Goal: Task Accomplishment & Management: Manage account settings

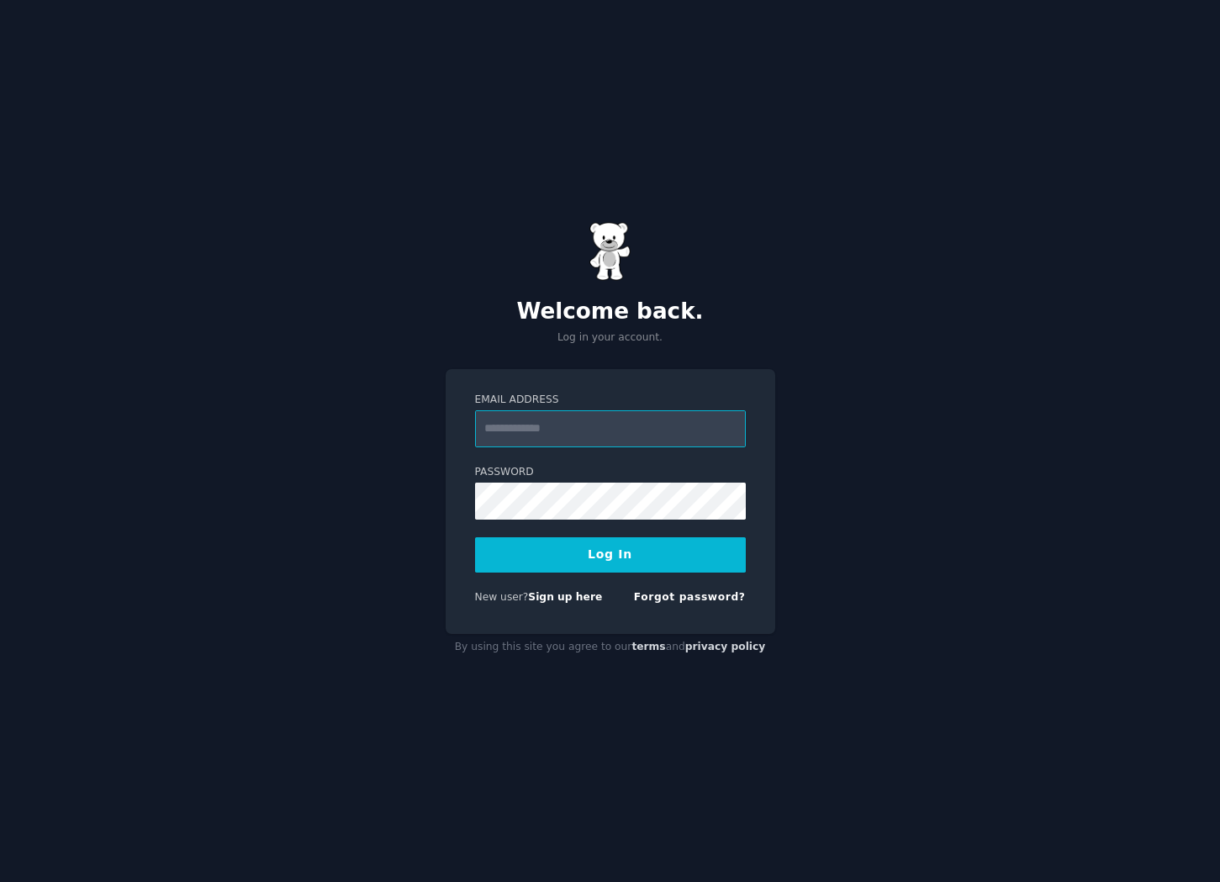
type input "**********"
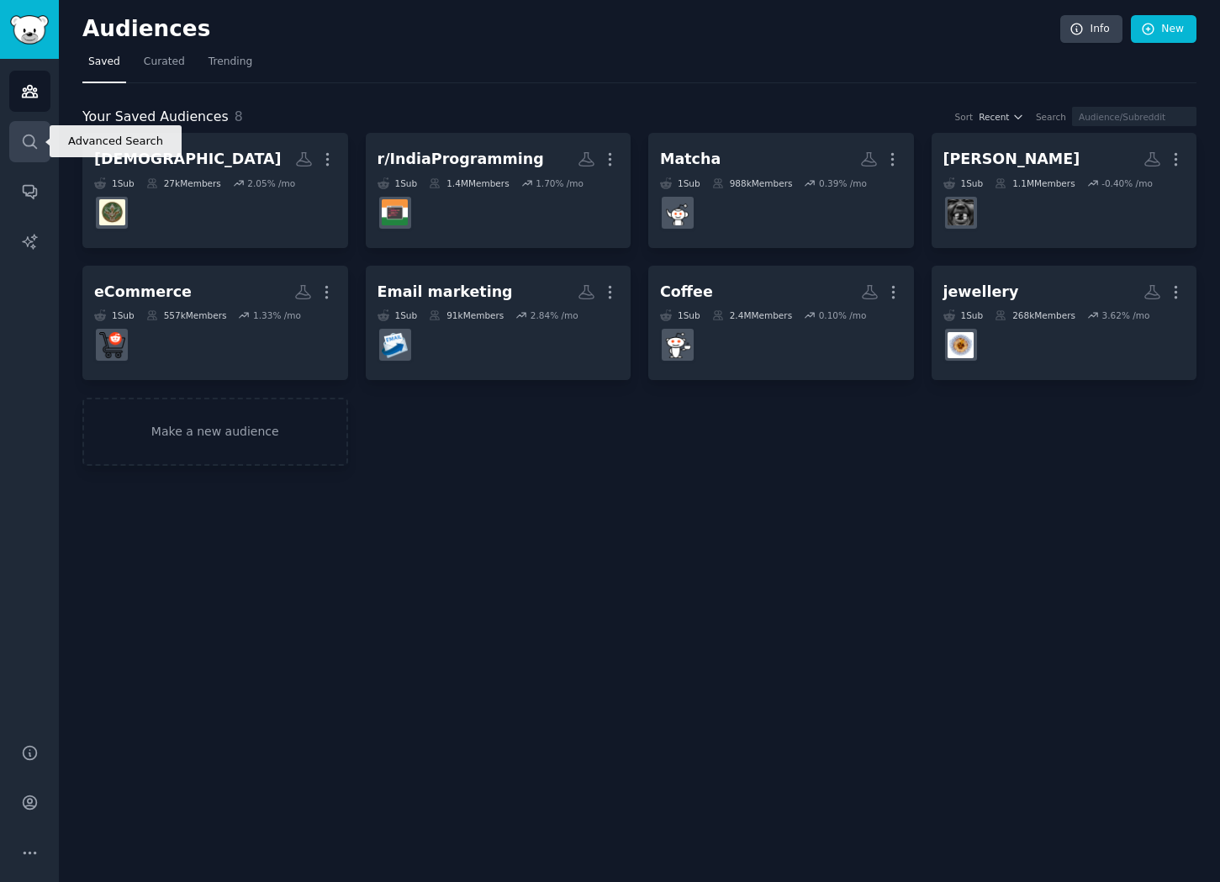
click at [36, 138] on icon "Sidebar" at bounding box center [30, 142] width 18 height 18
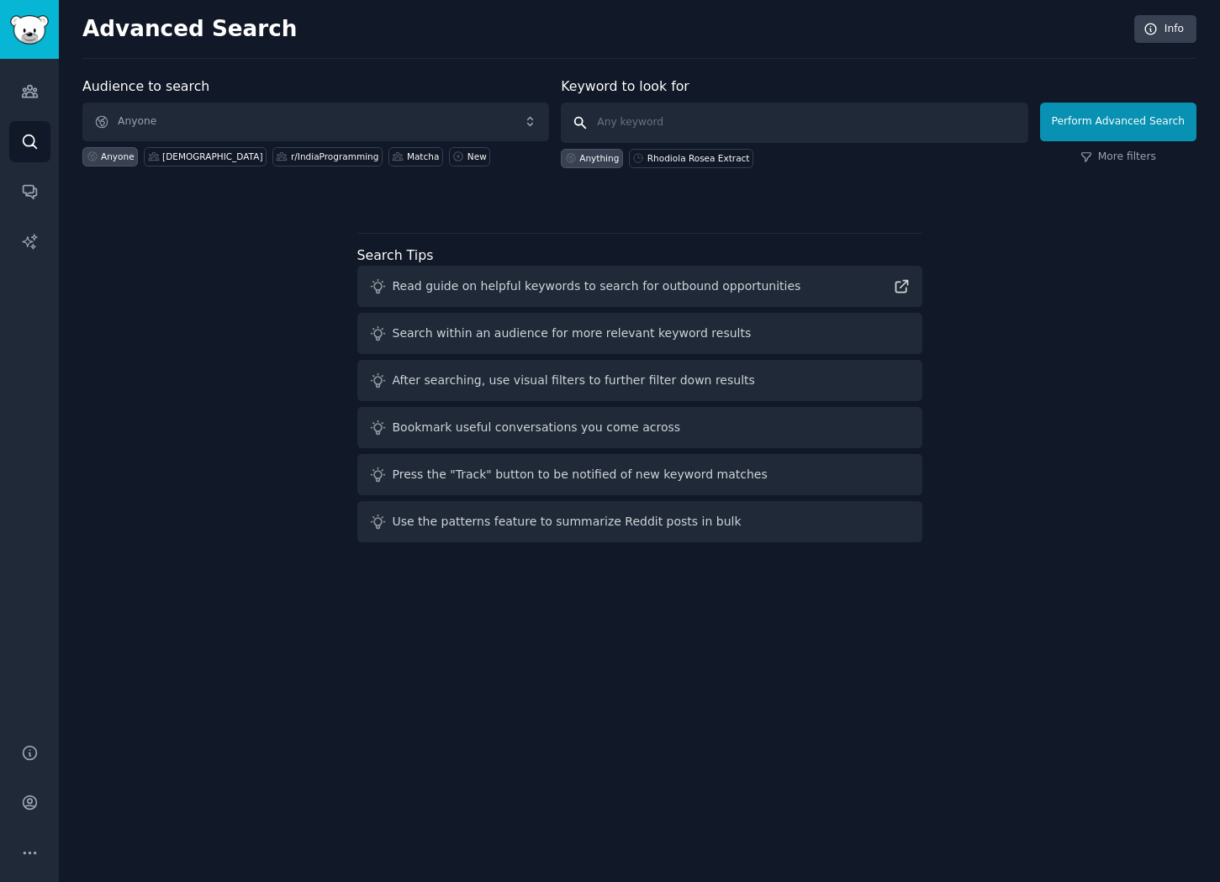
click at [636, 106] on input "text" at bounding box center [794, 123] width 467 height 40
type input "supplements"
click button "Perform Advanced Search" at bounding box center [1118, 122] width 156 height 39
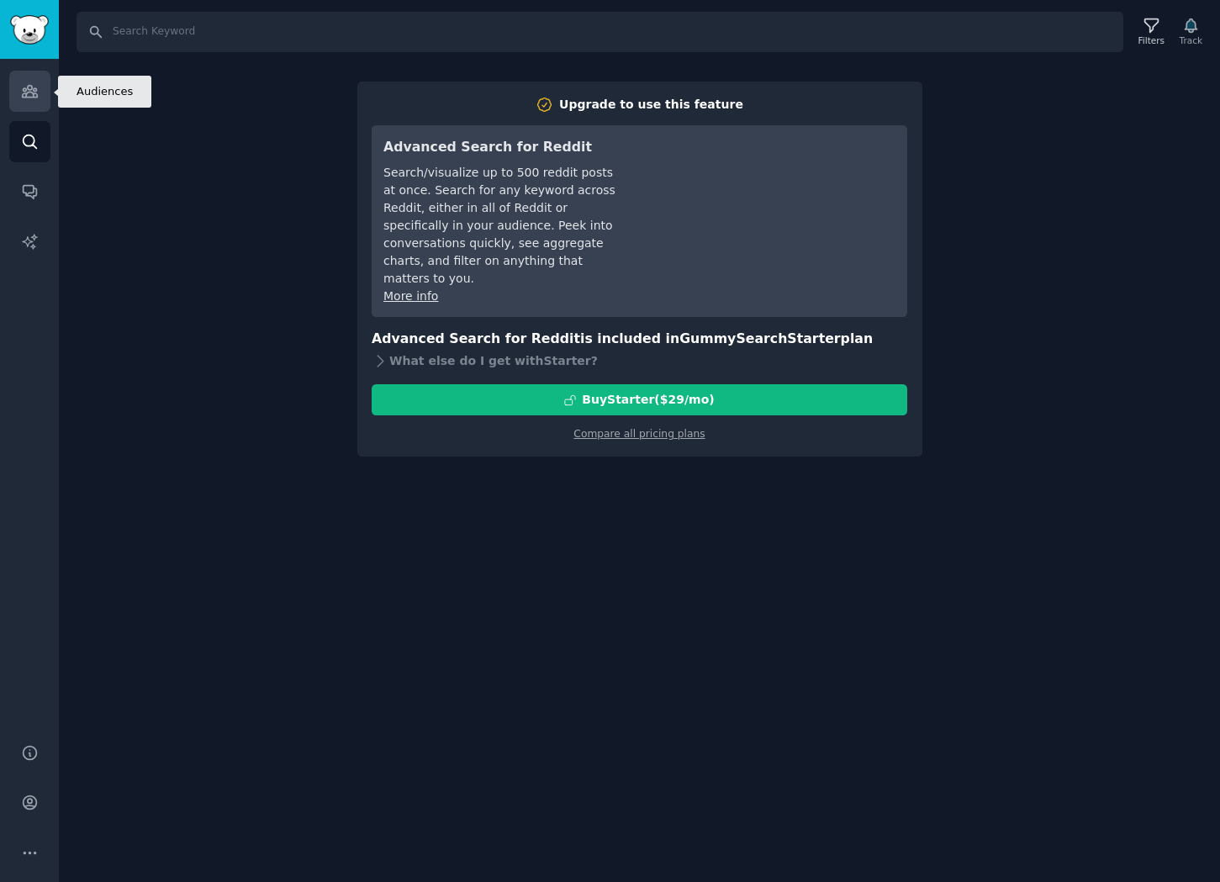
click at [26, 93] on icon "Sidebar" at bounding box center [29, 92] width 15 height 12
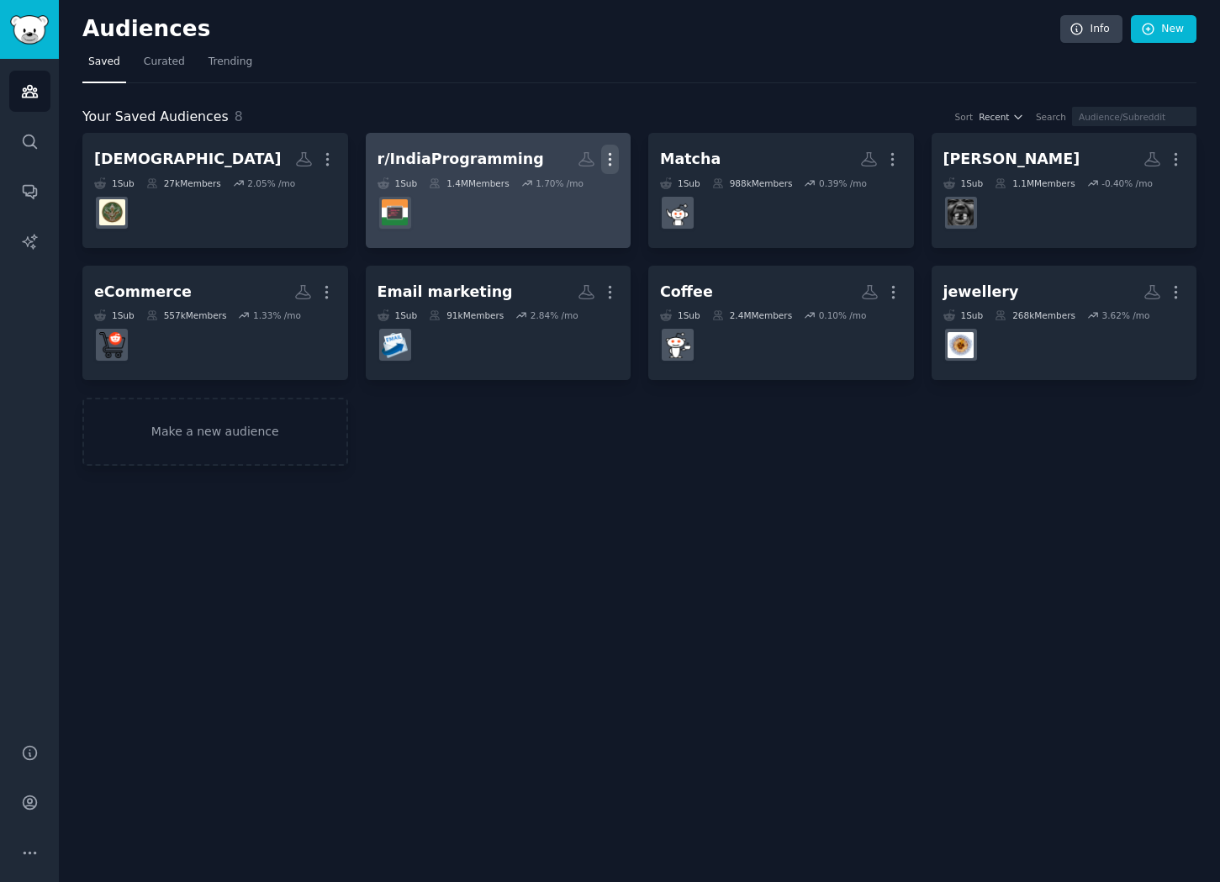
click at [606, 158] on icon "button" at bounding box center [610, 160] width 18 height 18
click at [562, 189] on p "Delete" at bounding box center [564, 195] width 39 height 18
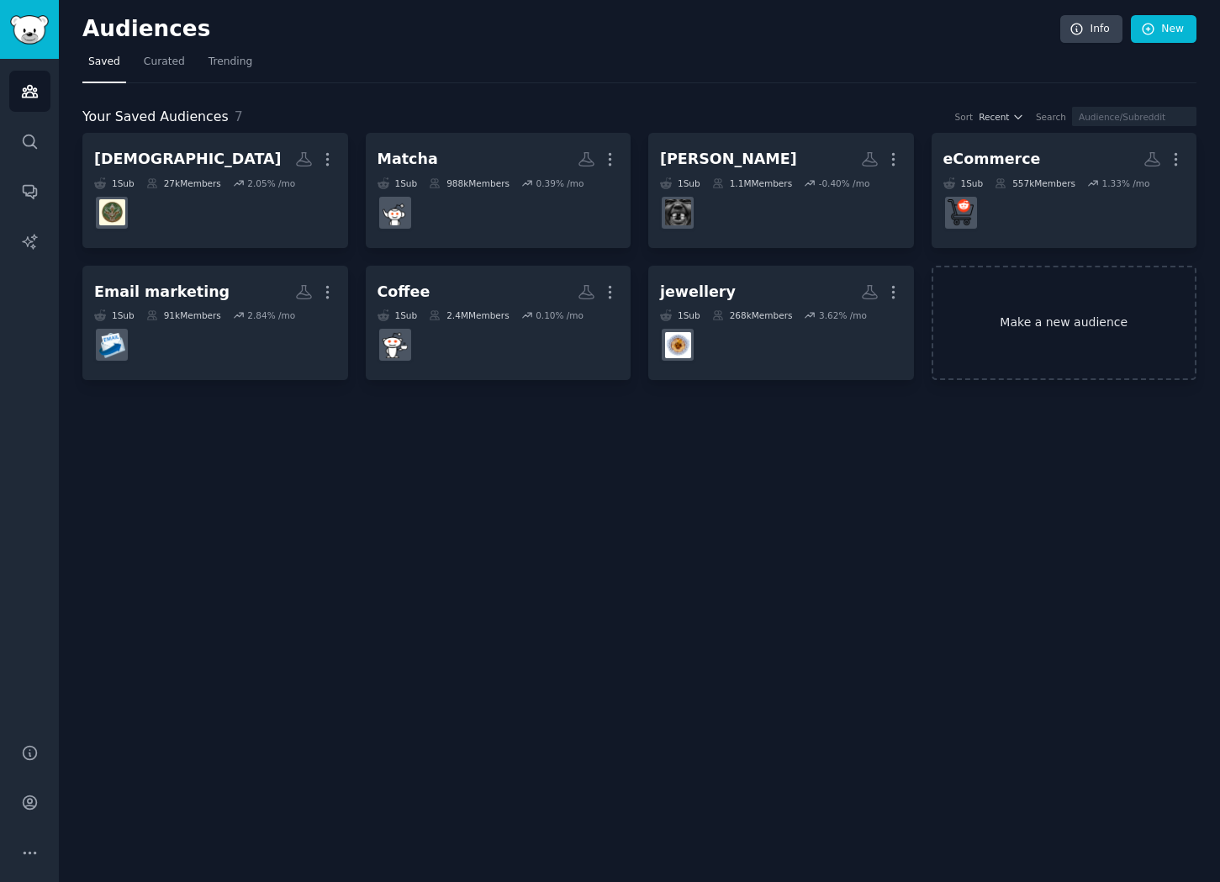
click at [1072, 348] on link "Make a new audience" at bounding box center [1065, 323] width 266 height 115
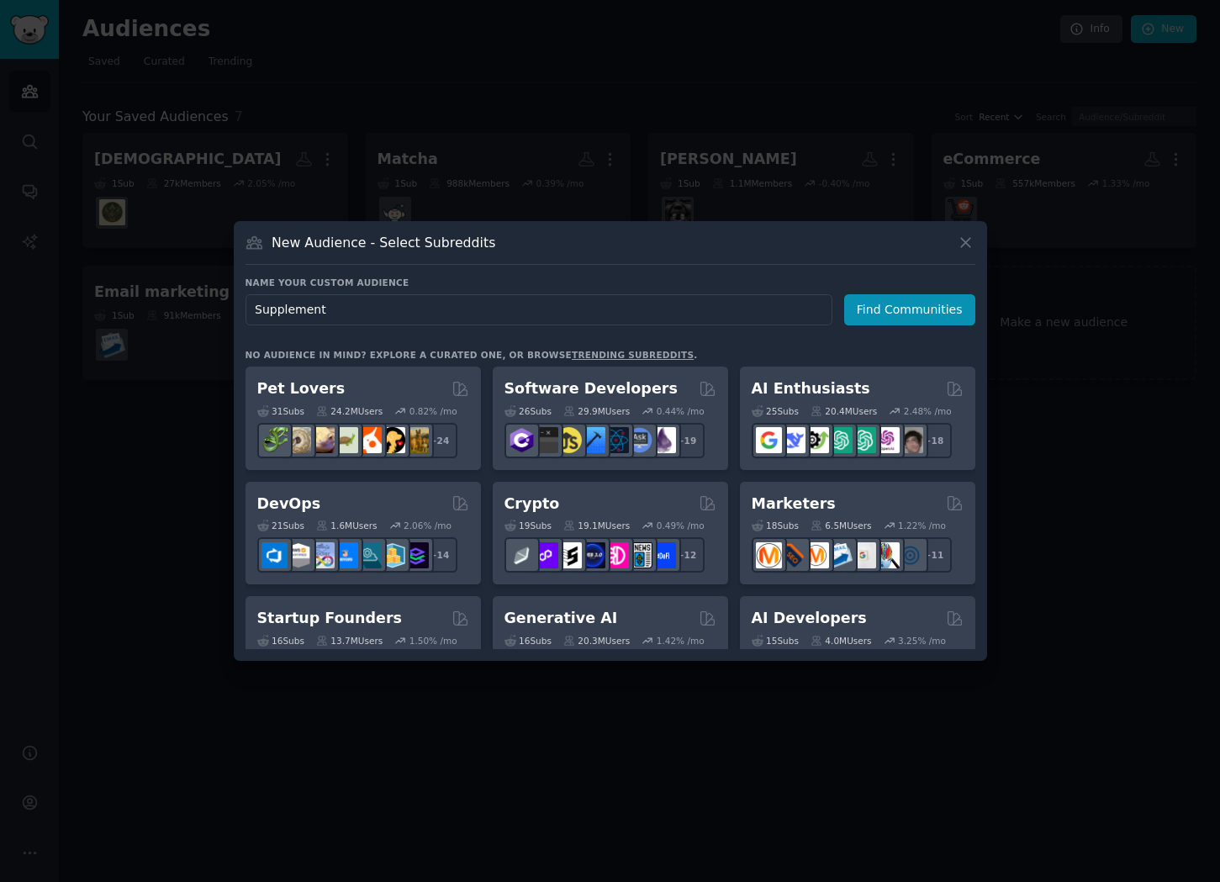
type input "Supplements"
click button "Find Communities" at bounding box center [909, 309] width 131 height 31
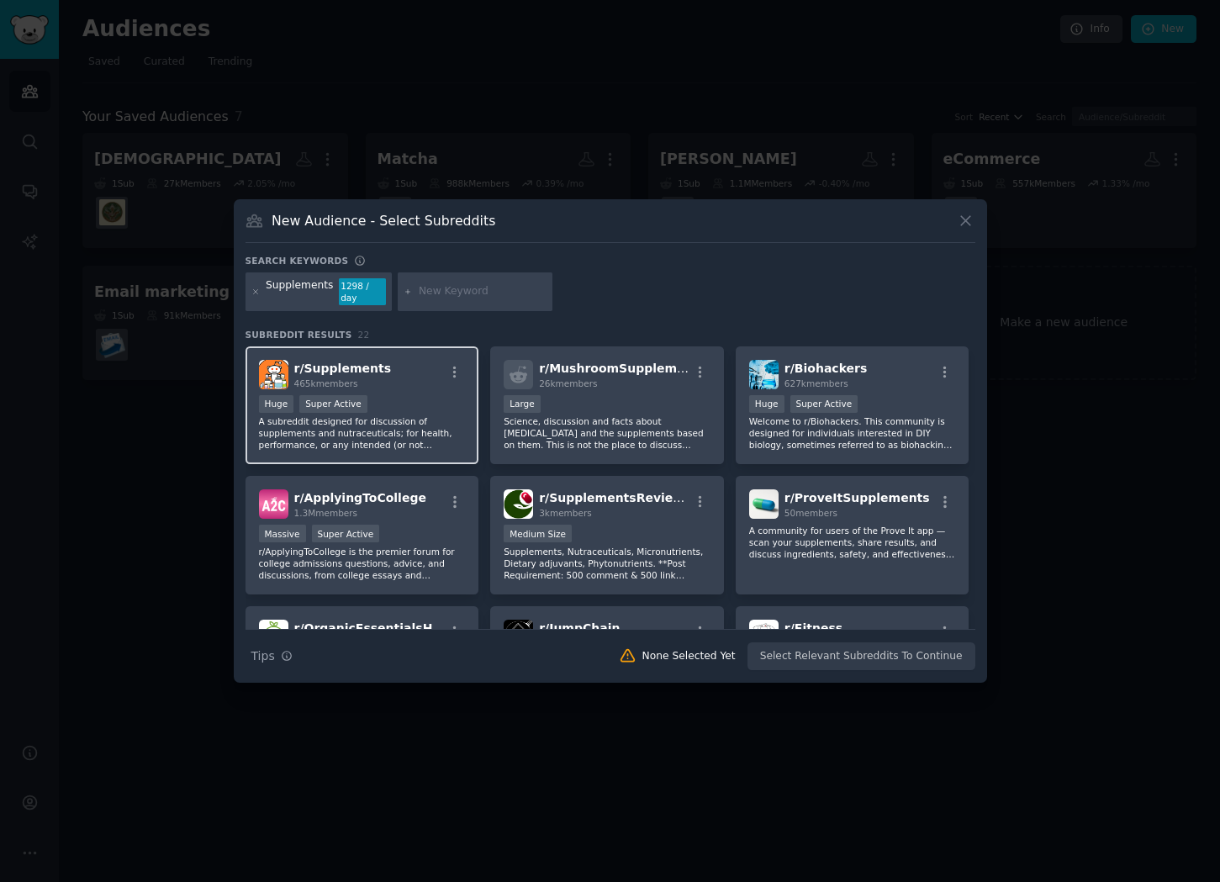
click at [405, 379] on div "r/ Supplements 465k members" at bounding box center [362, 374] width 207 height 29
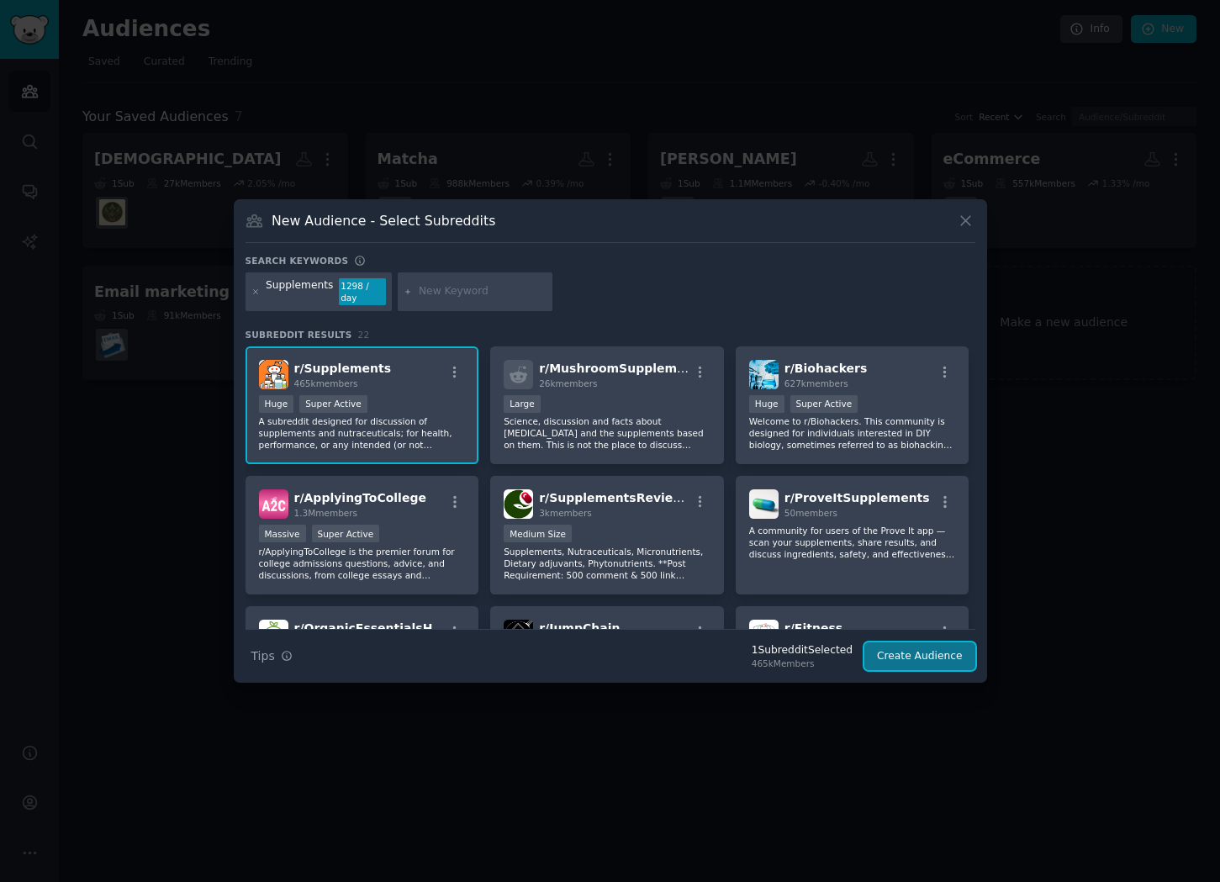
click at [917, 650] on button "Create Audience" at bounding box center [920, 656] width 111 height 29
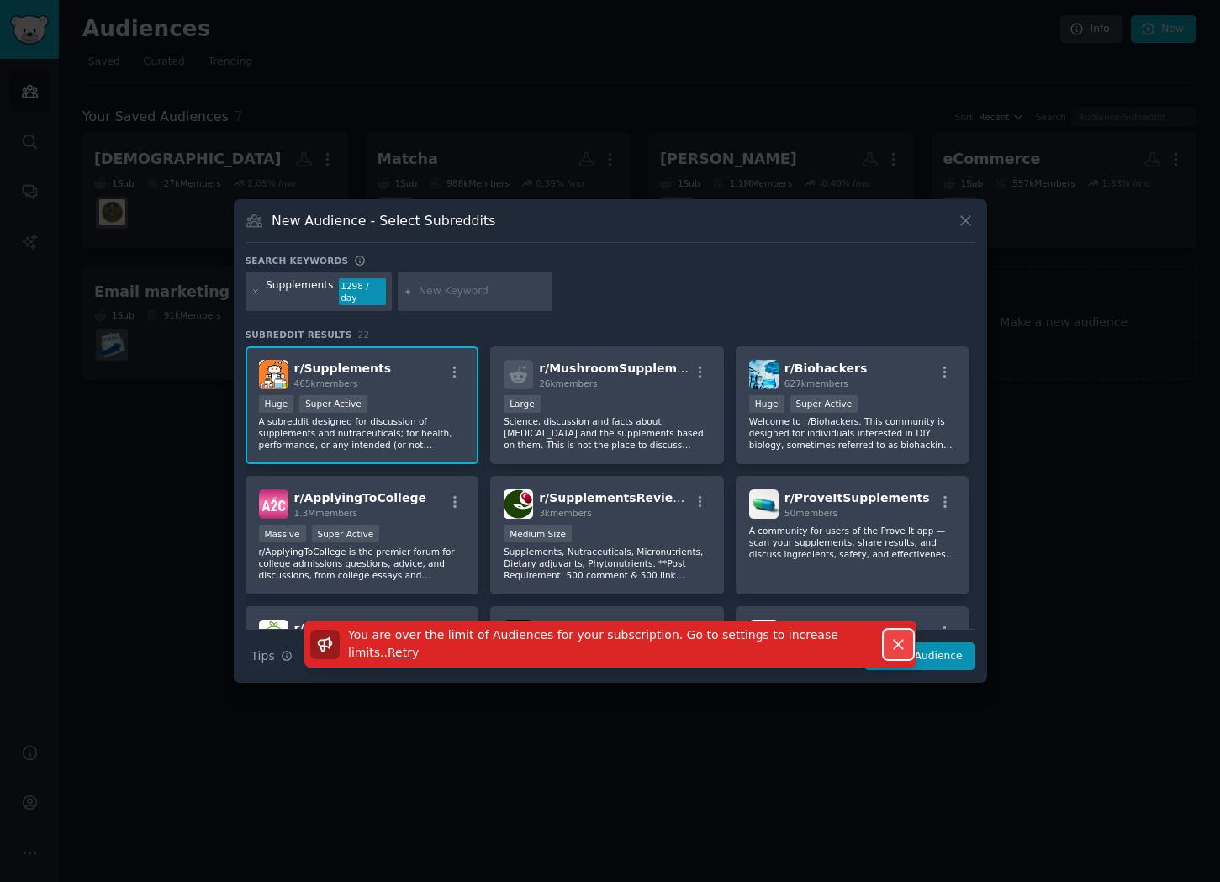
click at [901, 640] on icon "button" at bounding box center [899, 645] width 18 height 18
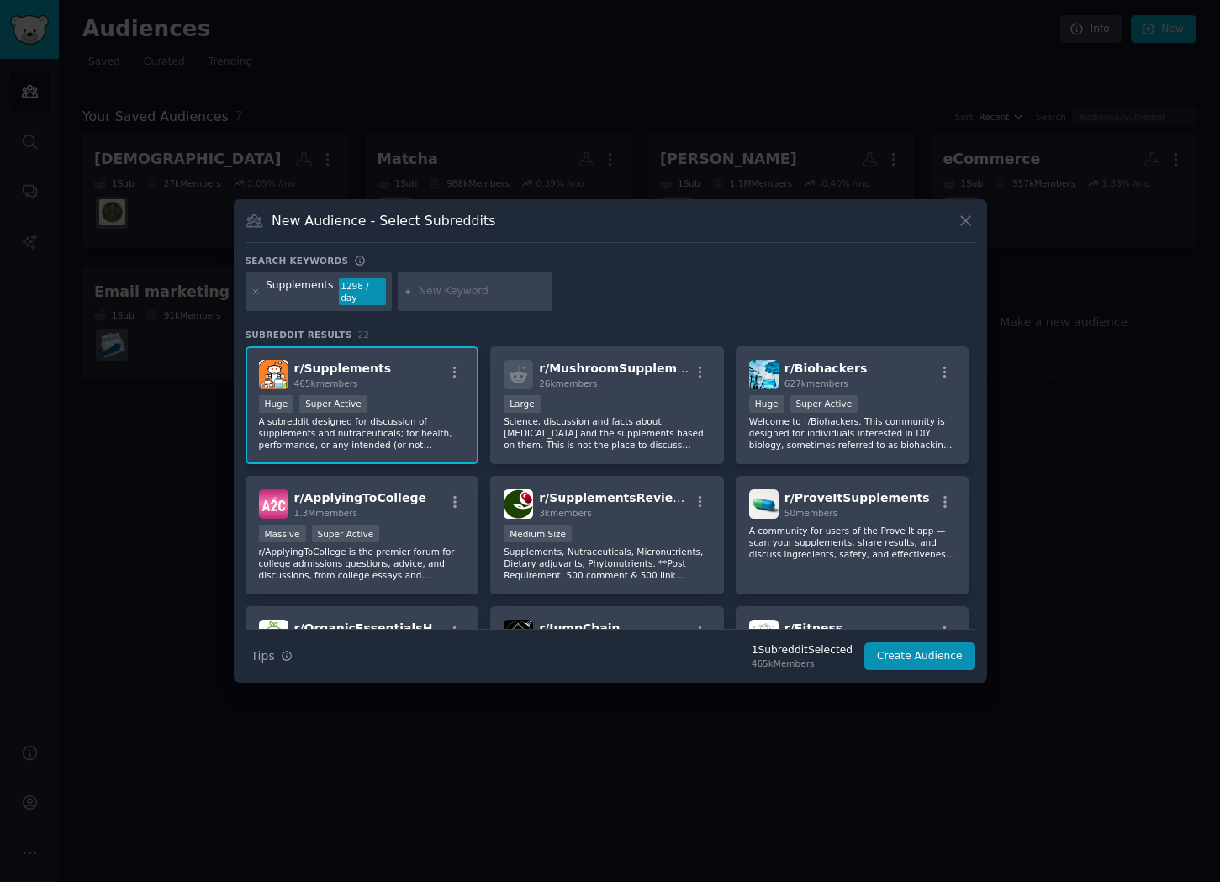
click at [975, 223] on div "New Audience - Select Subreddits Search keywords Supplements 1298 / day Subredd…" at bounding box center [611, 441] width 754 height 484
click at [974, 224] on button at bounding box center [965, 220] width 19 height 19
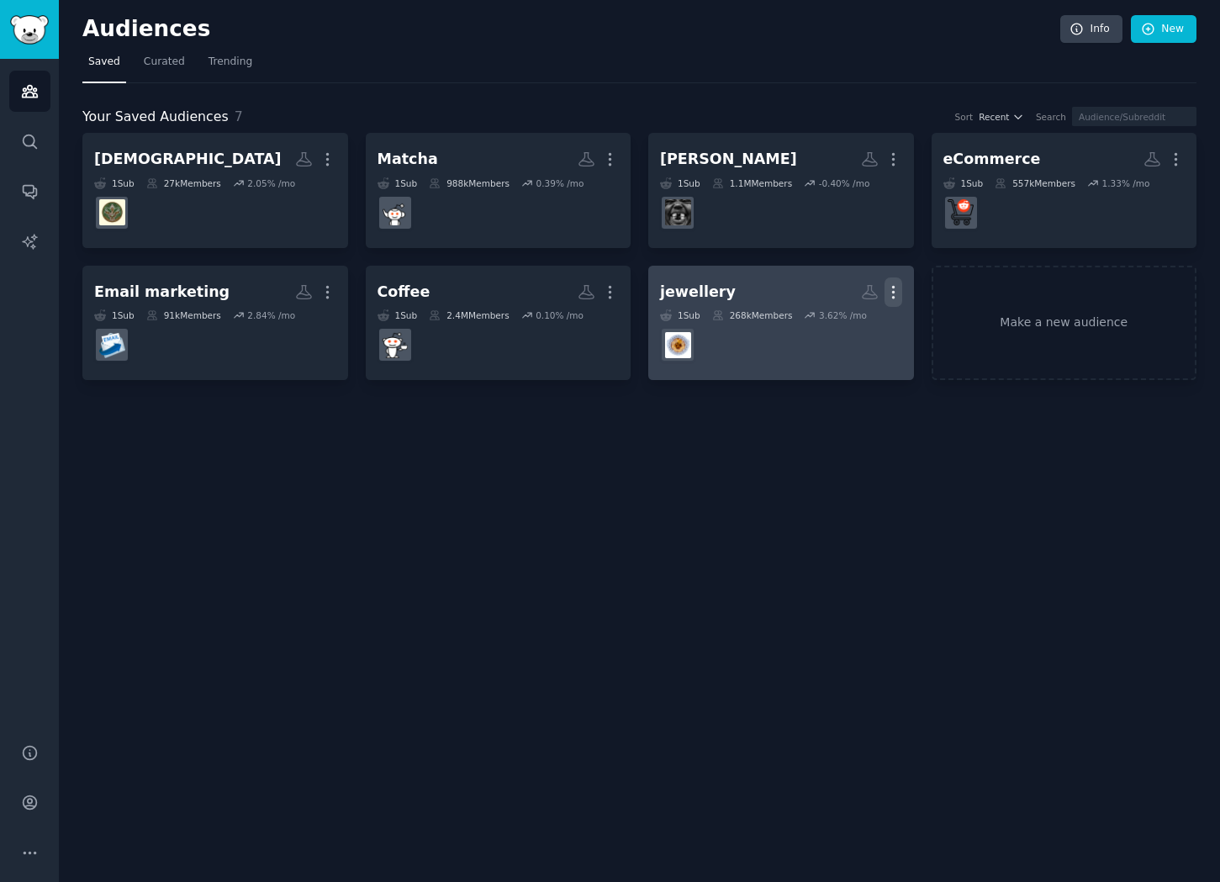
click at [896, 293] on icon "button" at bounding box center [894, 292] width 18 height 18
click at [815, 336] on icon at bounding box center [814, 328] width 18 height 18
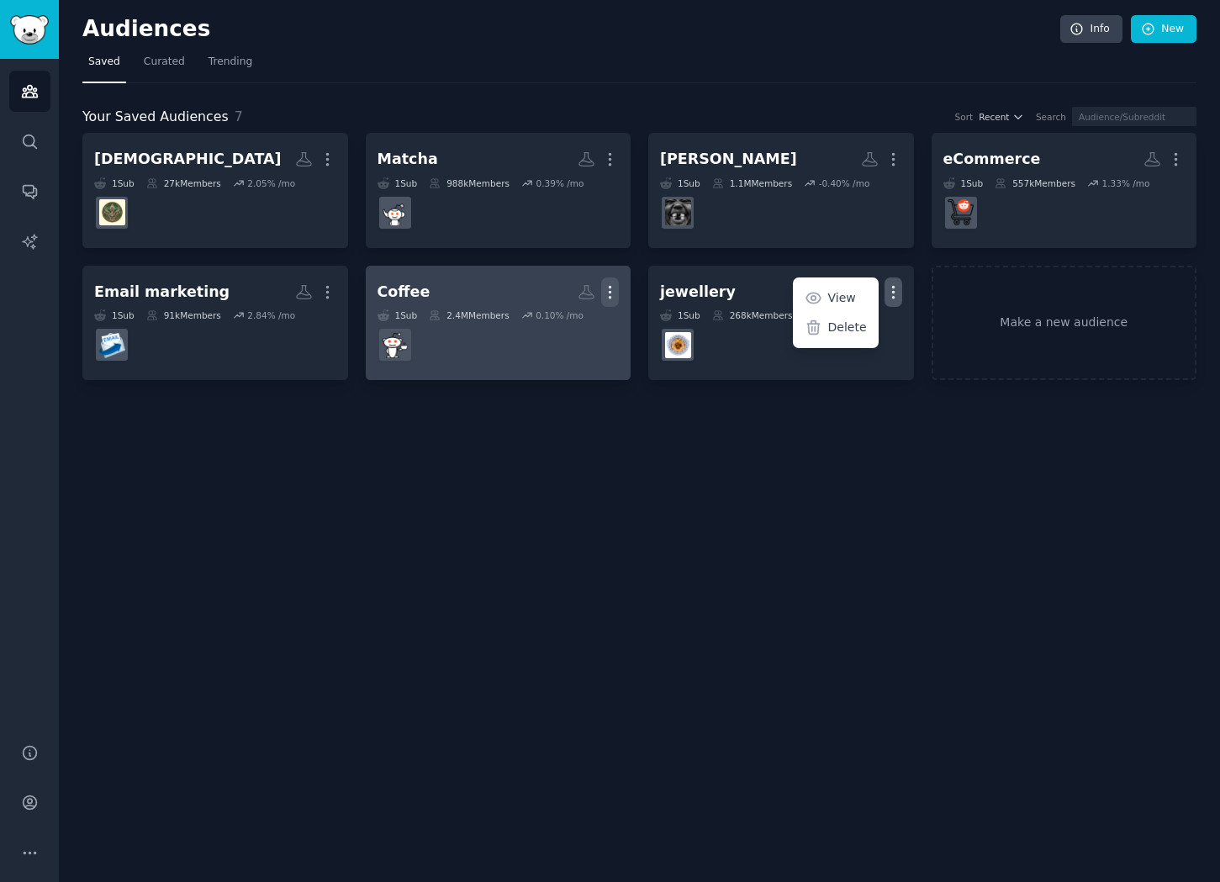
click at [613, 290] on icon "button" at bounding box center [610, 292] width 18 height 18
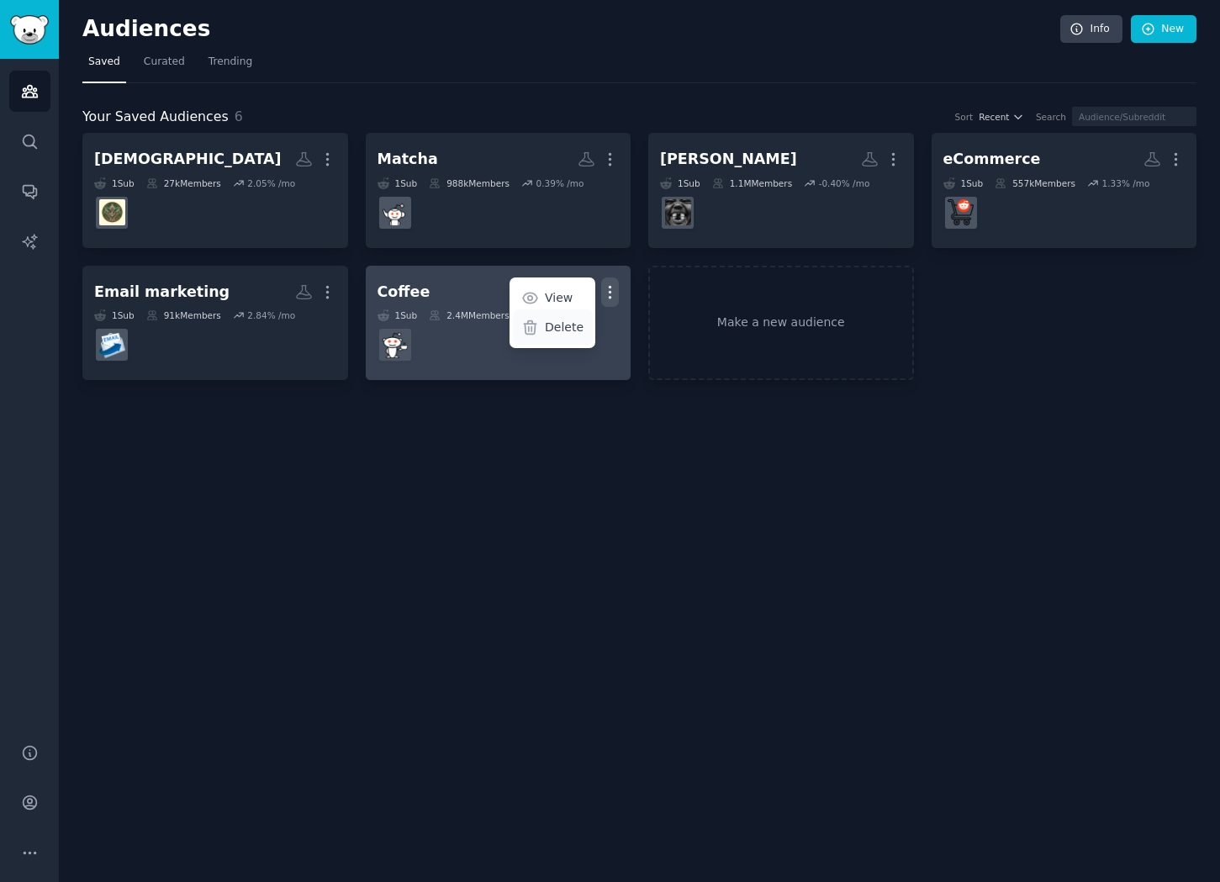
click at [567, 324] on p "Delete" at bounding box center [564, 328] width 39 height 18
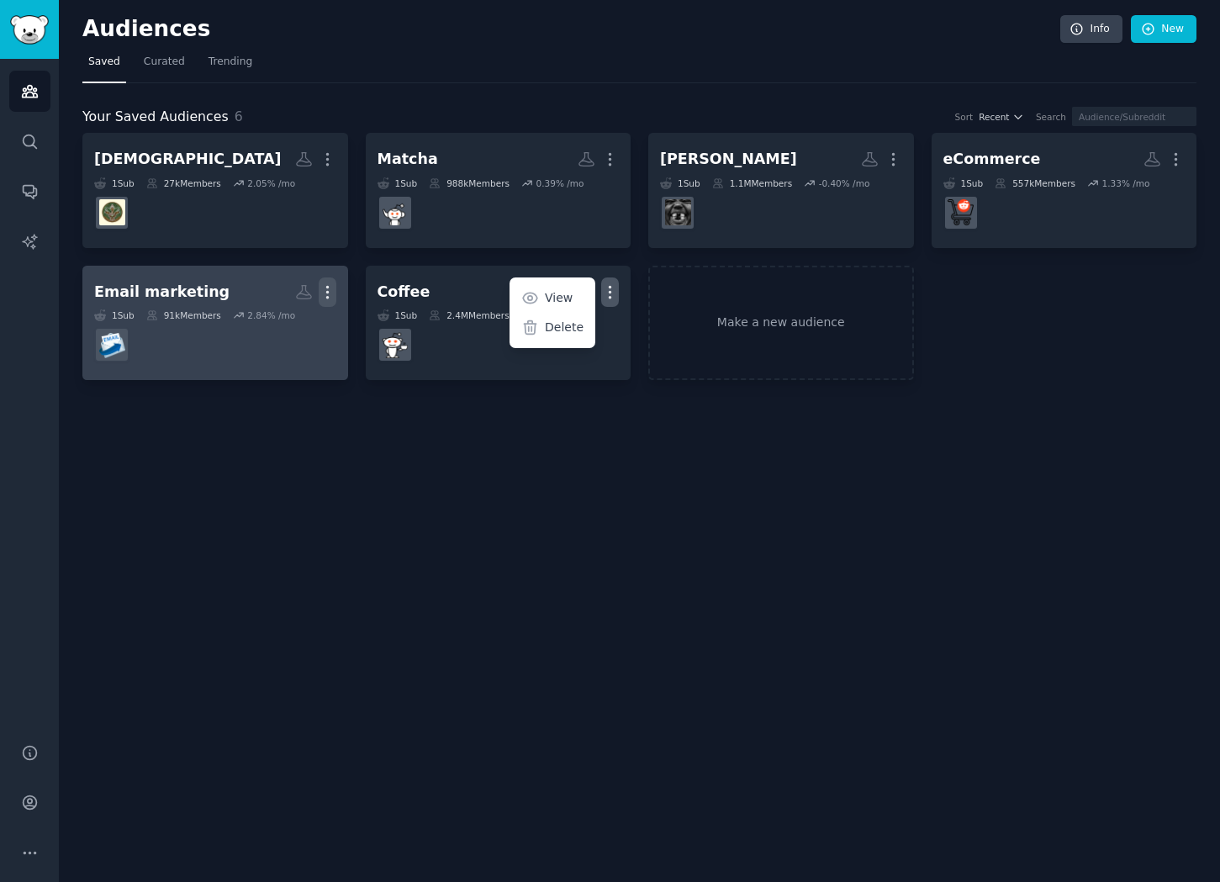
click at [329, 281] on button "More" at bounding box center [328, 292] width 18 height 29
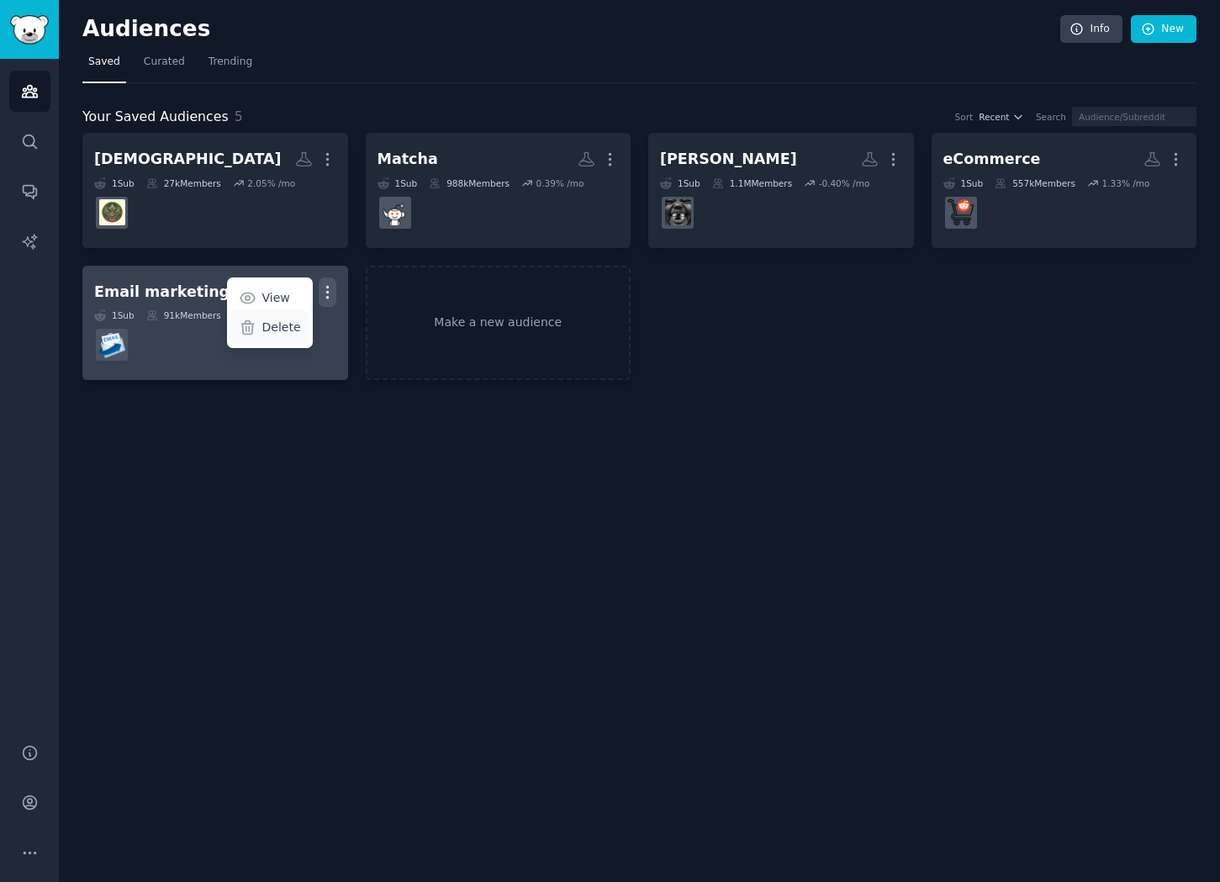
click at [272, 320] on p "Delete" at bounding box center [281, 328] width 39 height 18
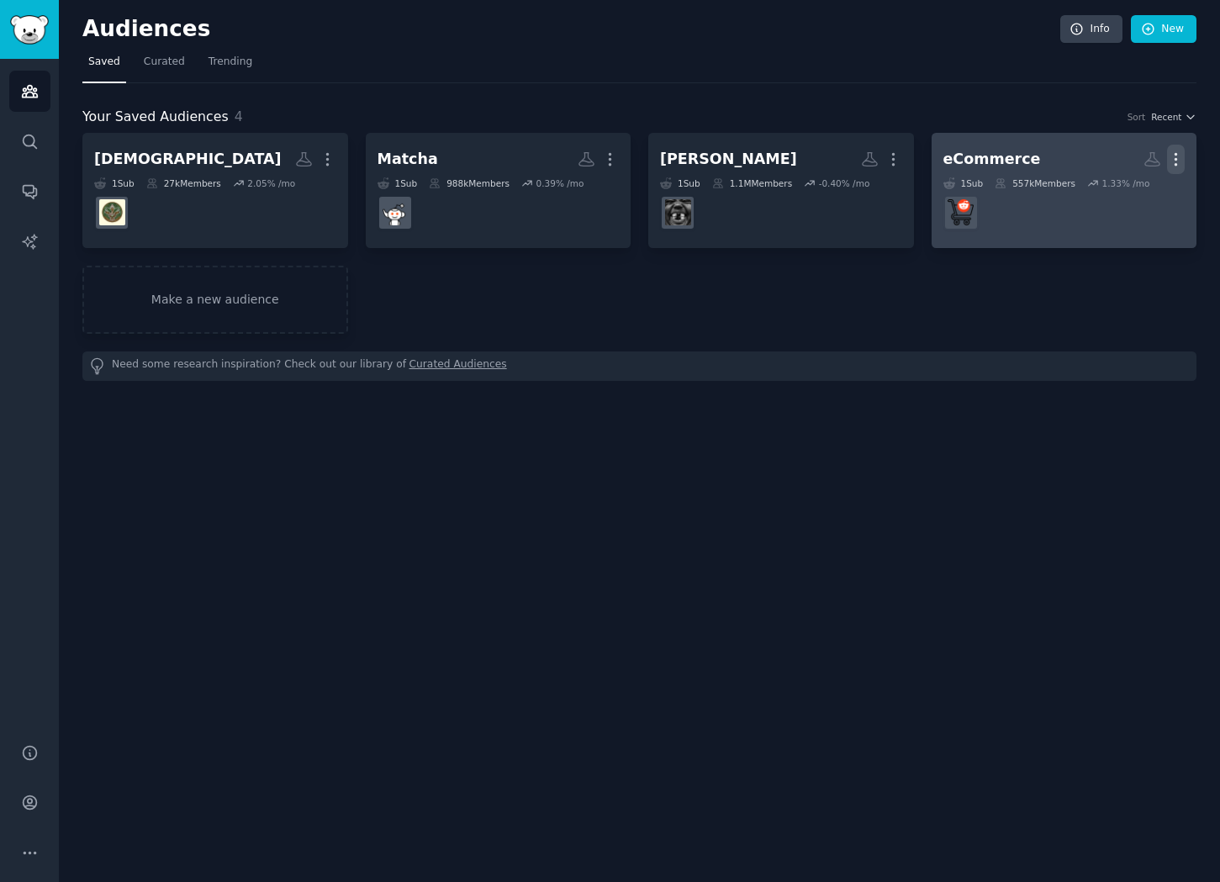
click at [1178, 161] on icon "button" at bounding box center [1176, 160] width 18 height 18
click at [1112, 193] on div "Delete" at bounding box center [1118, 194] width 80 height 35
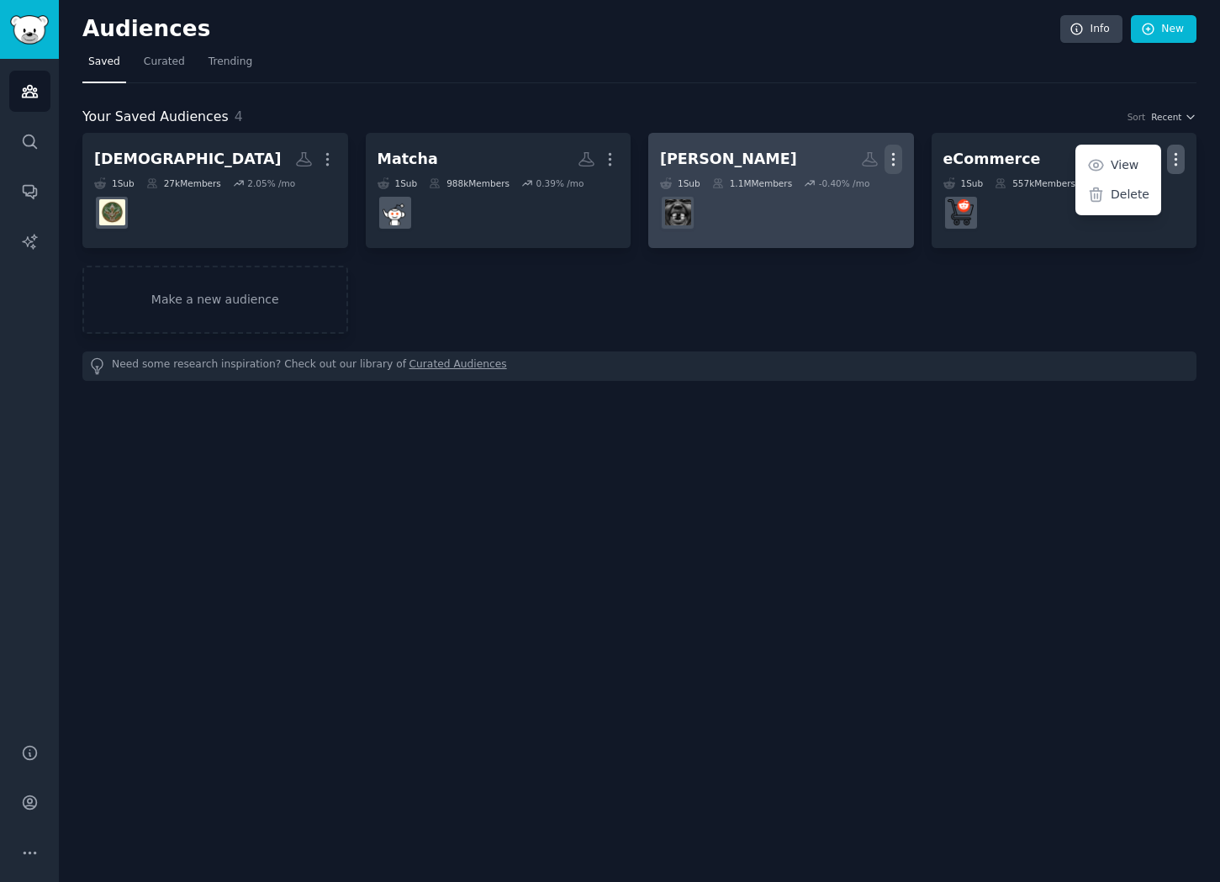
click at [890, 161] on icon "button" at bounding box center [894, 160] width 18 height 18
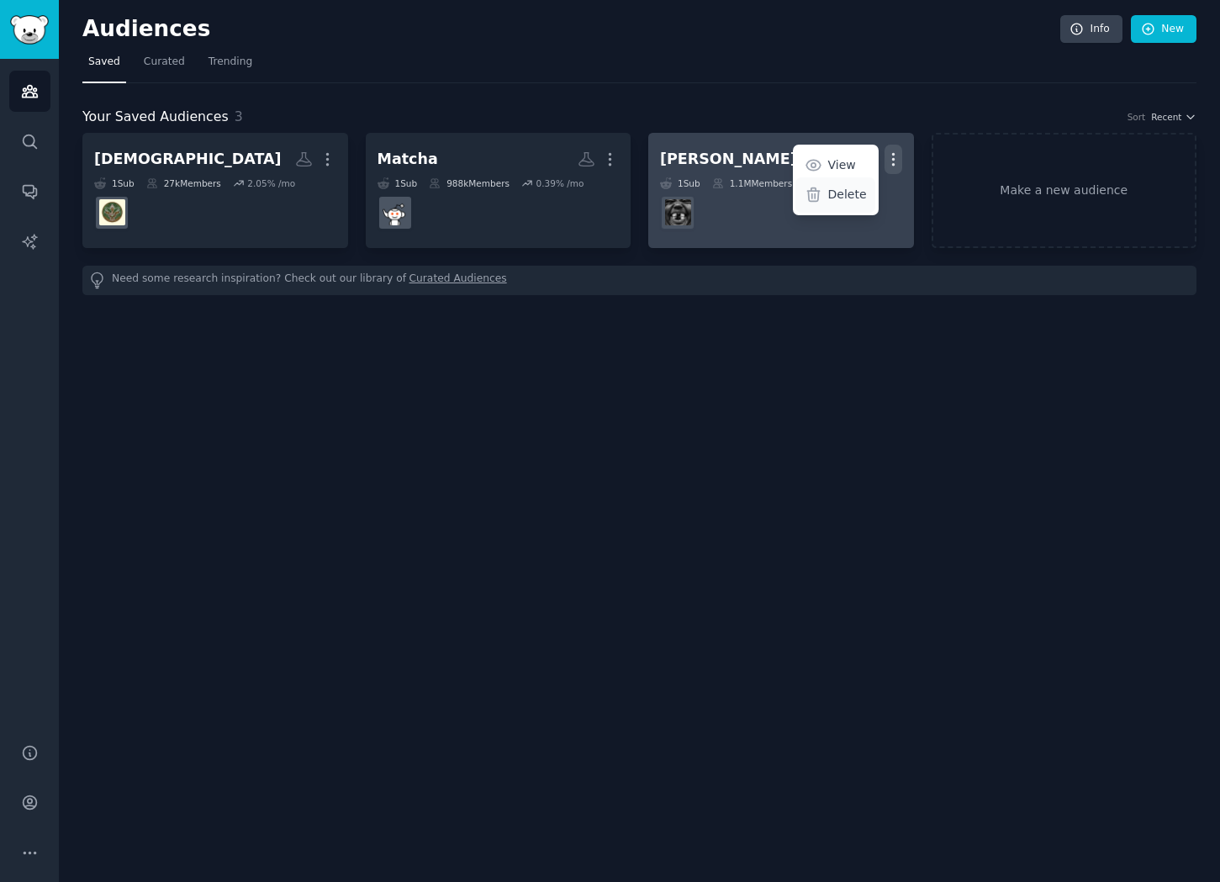
click at [821, 205] on div "Delete" at bounding box center [836, 194] width 80 height 35
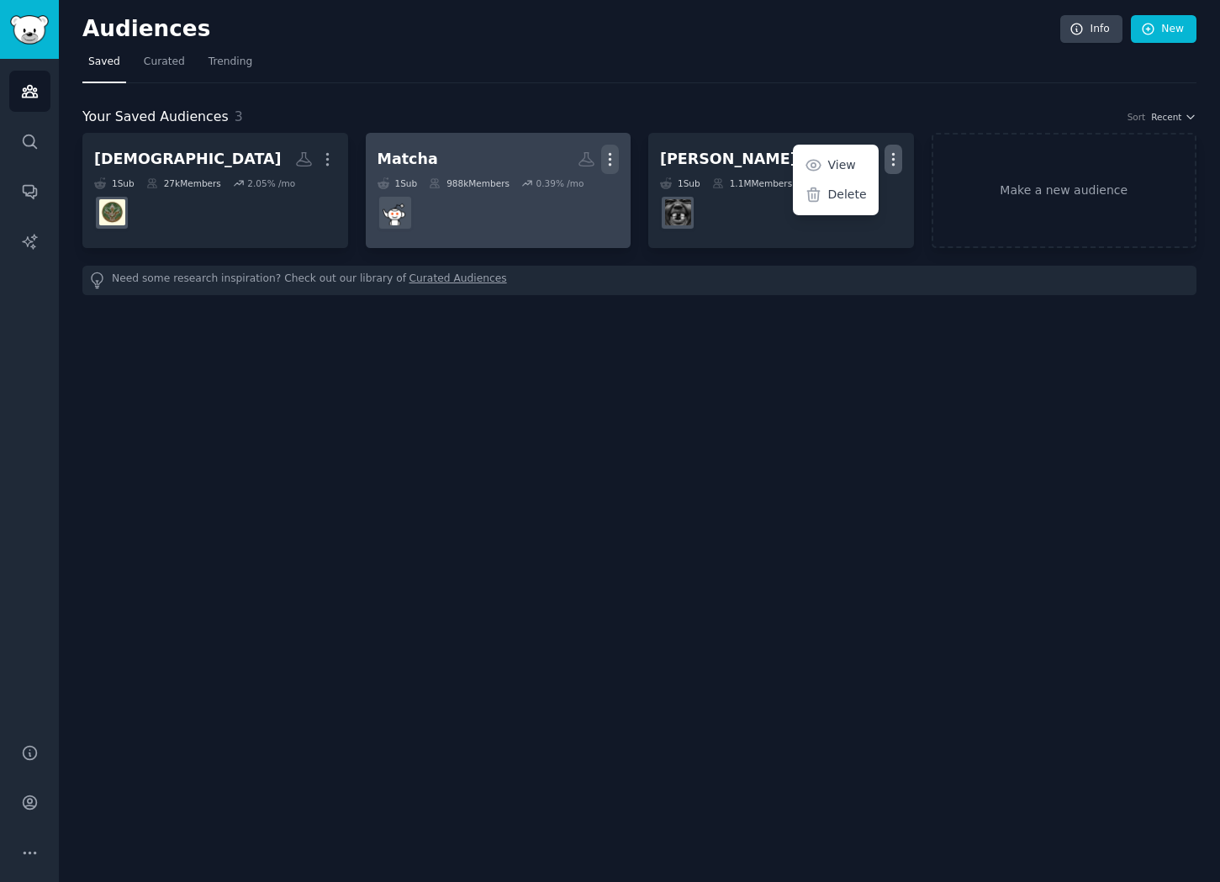
click at [609, 162] on icon "button" at bounding box center [610, 160] width 18 height 18
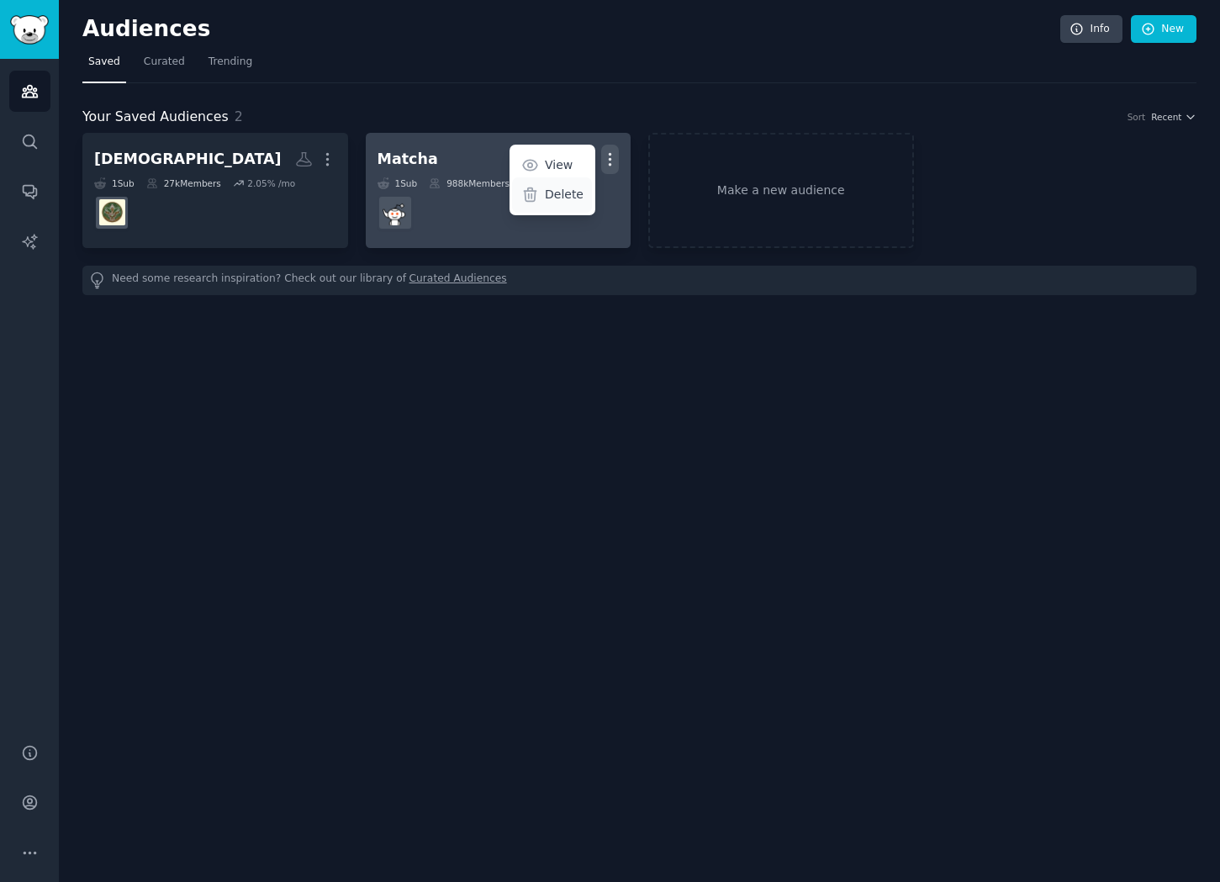
click at [545, 191] on div "Delete" at bounding box center [552, 194] width 80 height 35
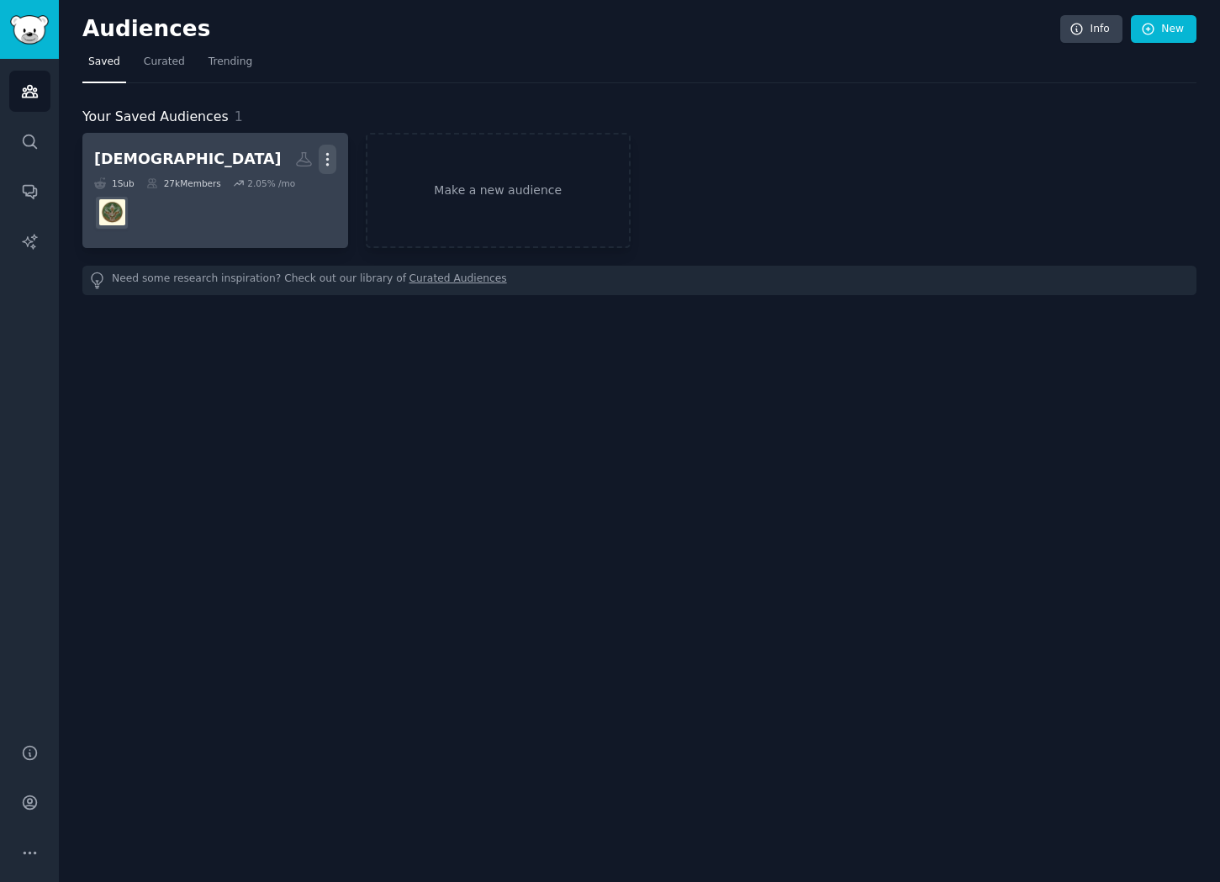
click at [323, 158] on icon "button" at bounding box center [328, 160] width 18 height 18
click at [273, 198] on p "Delete" at bounding box center [281, 195] width 39 height 18
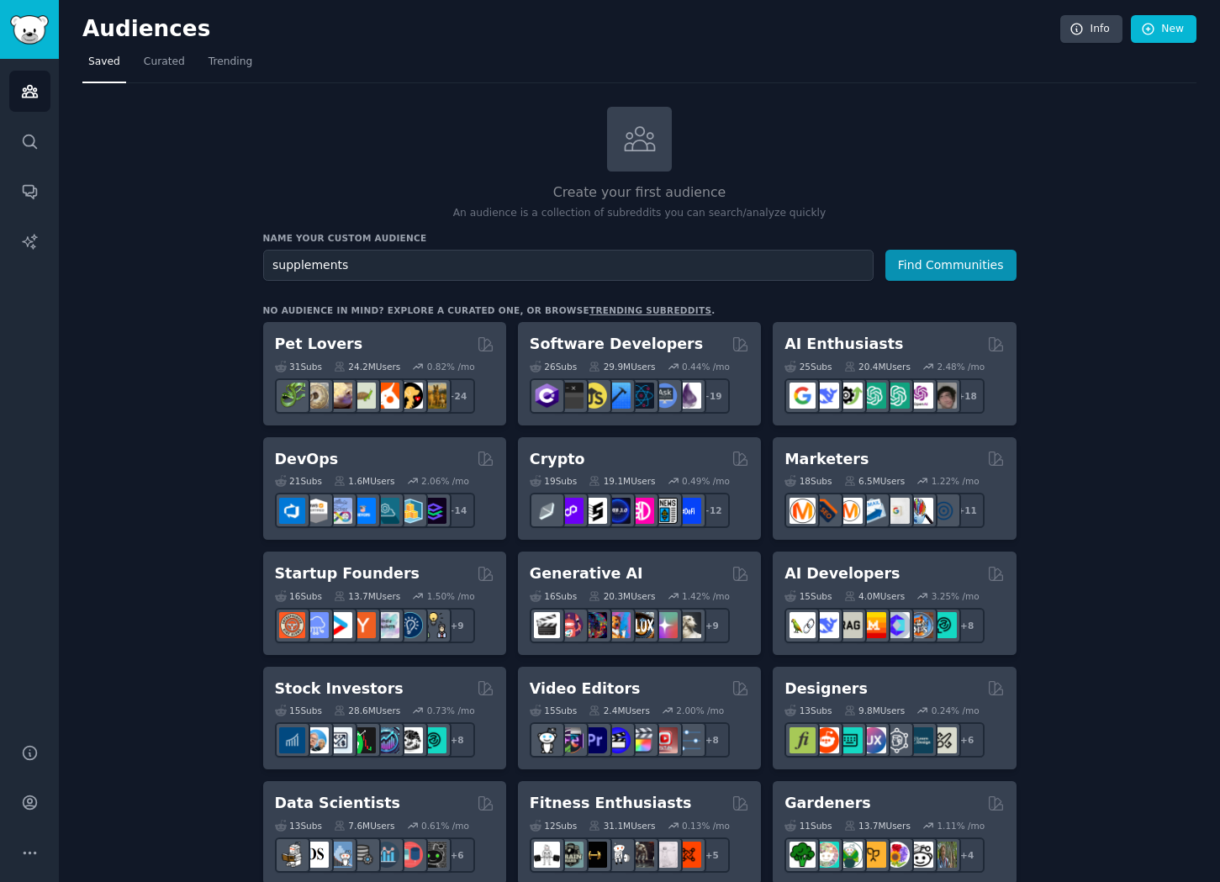
type input "supplements"
click at [886, 250] on button "Find Communities" at bounding box center [951, 265] width 131 height 31
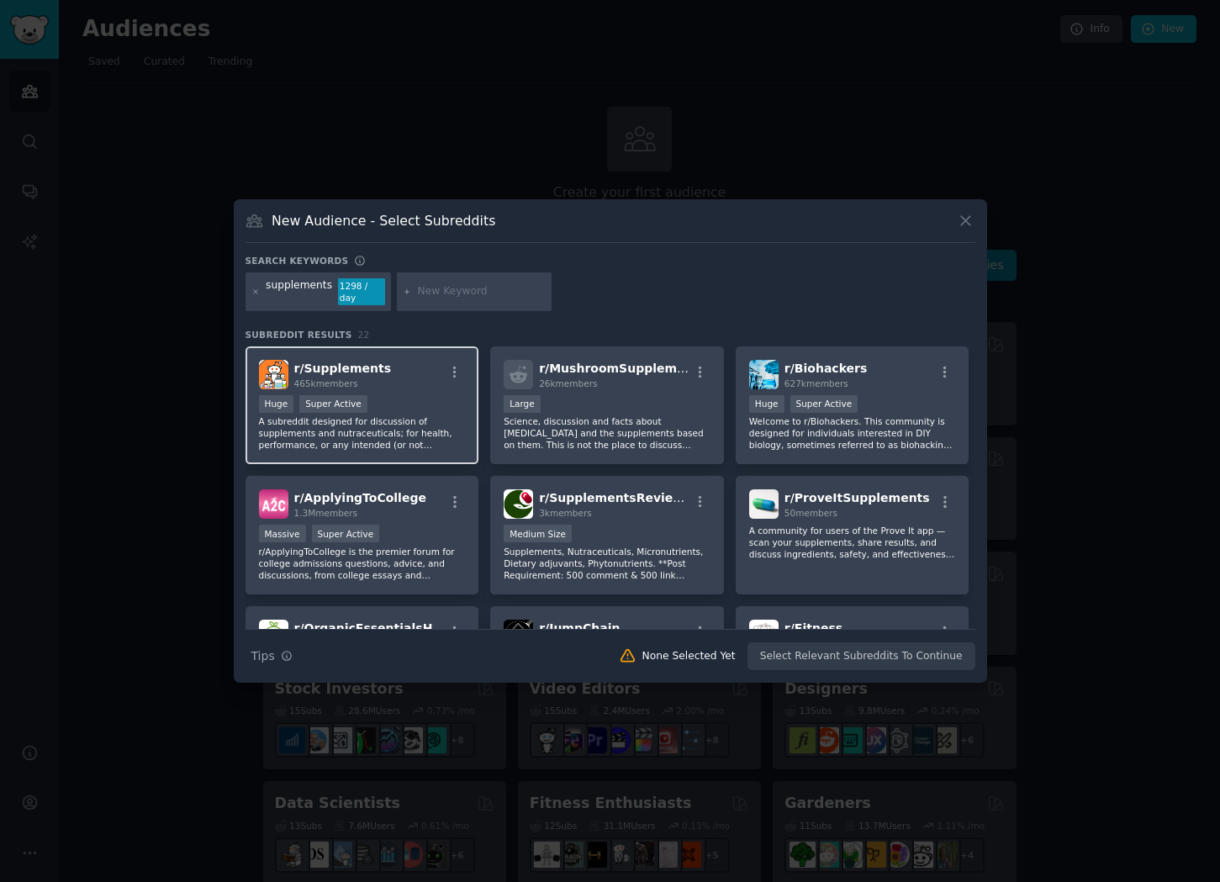
click at [389, 388] on div "r/ Supplements 465k members >= 95th percentile for submissions / day Huge Super…" at bounding box center [363, 405] width 234 height 119
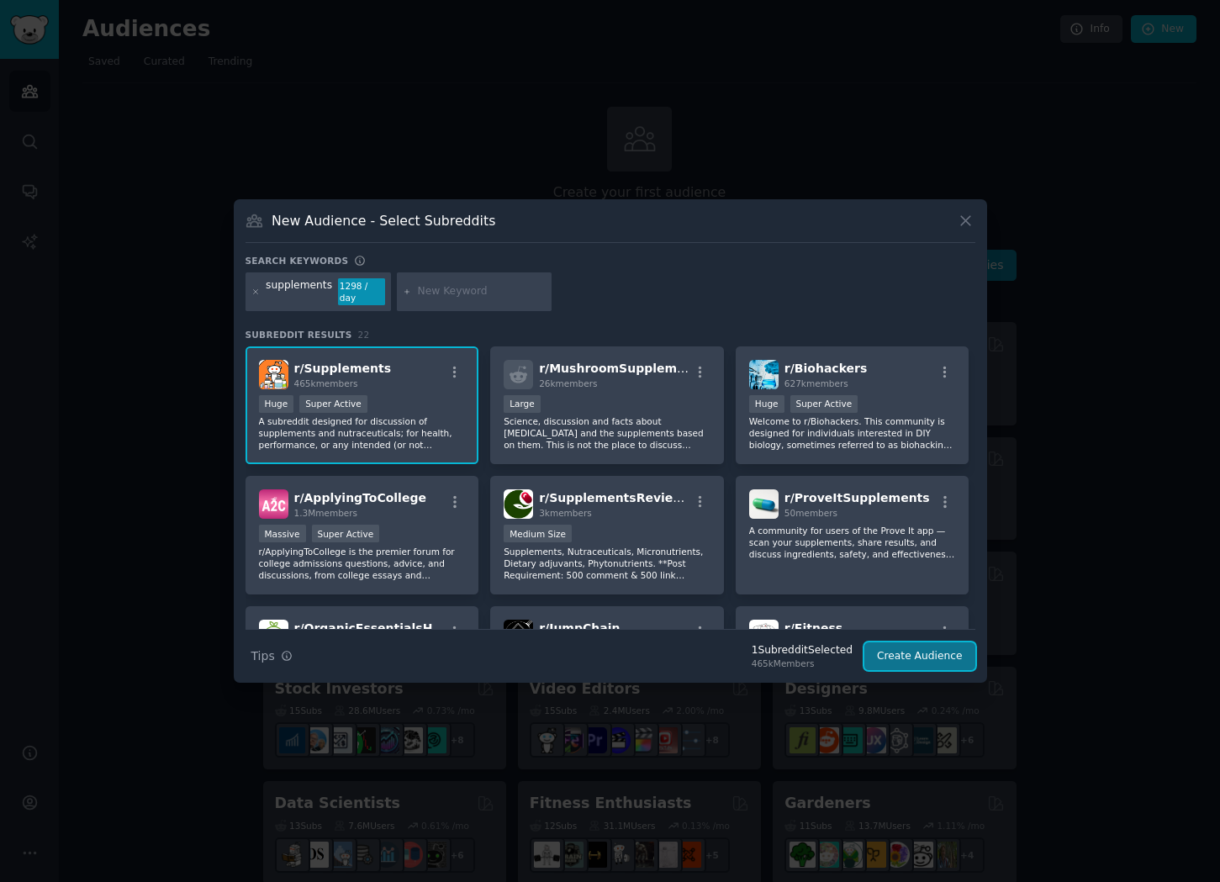
click at [890, 644] on button "Create Audience" at bounding box center [920, 656] width 111 height 29
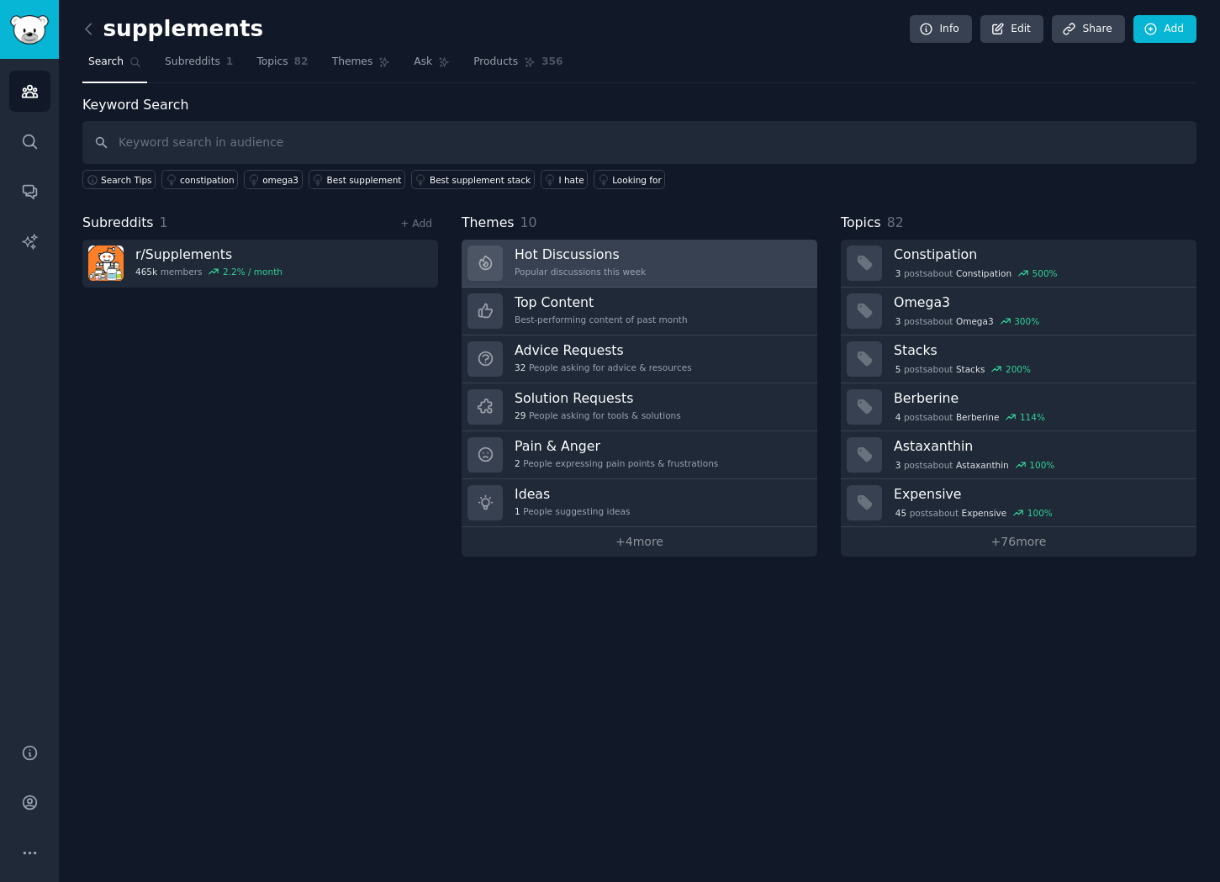
click at [588, 260] on h3 "Hot Discussions" at bounding box center [580, 255] width 131 height 18
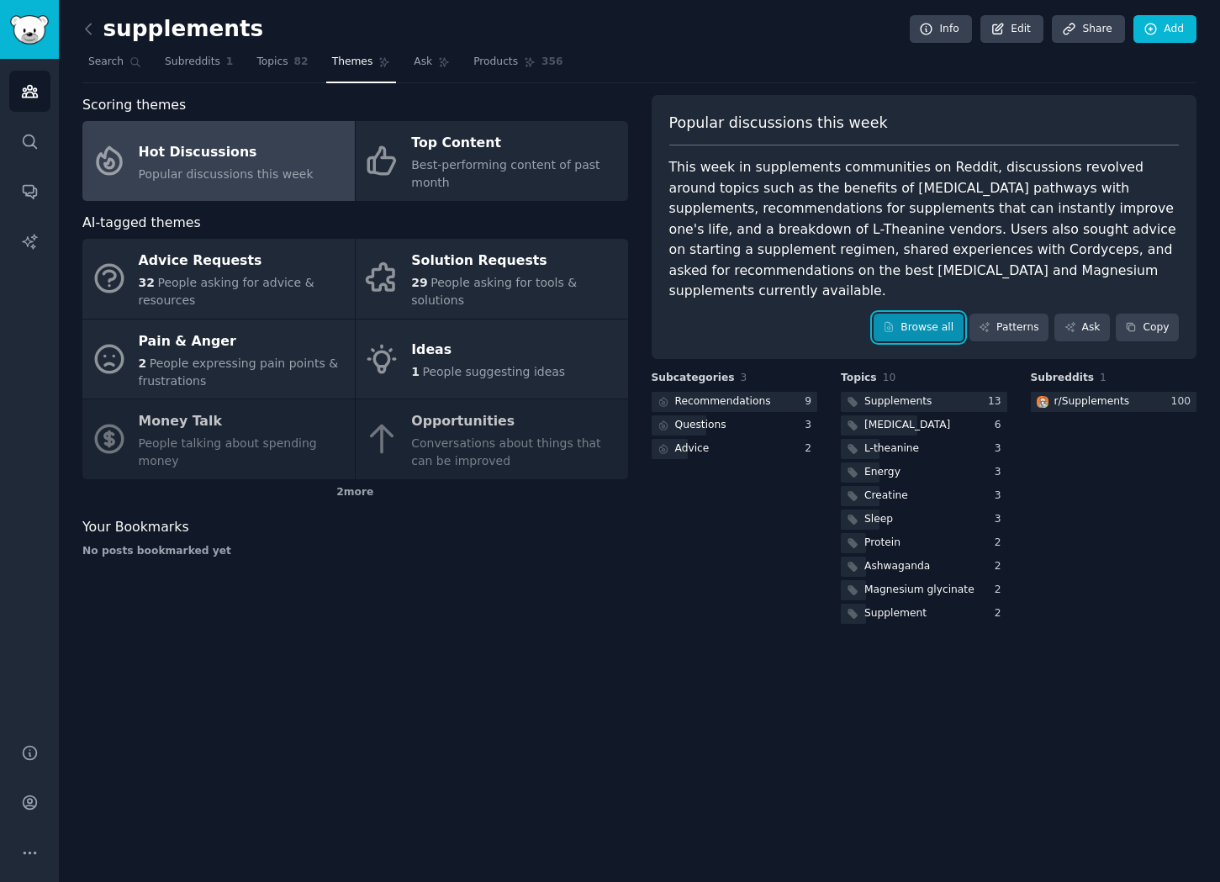
click at [938, 321] on link "Browse all" at bounding box center [919, 328] width 90 height 29
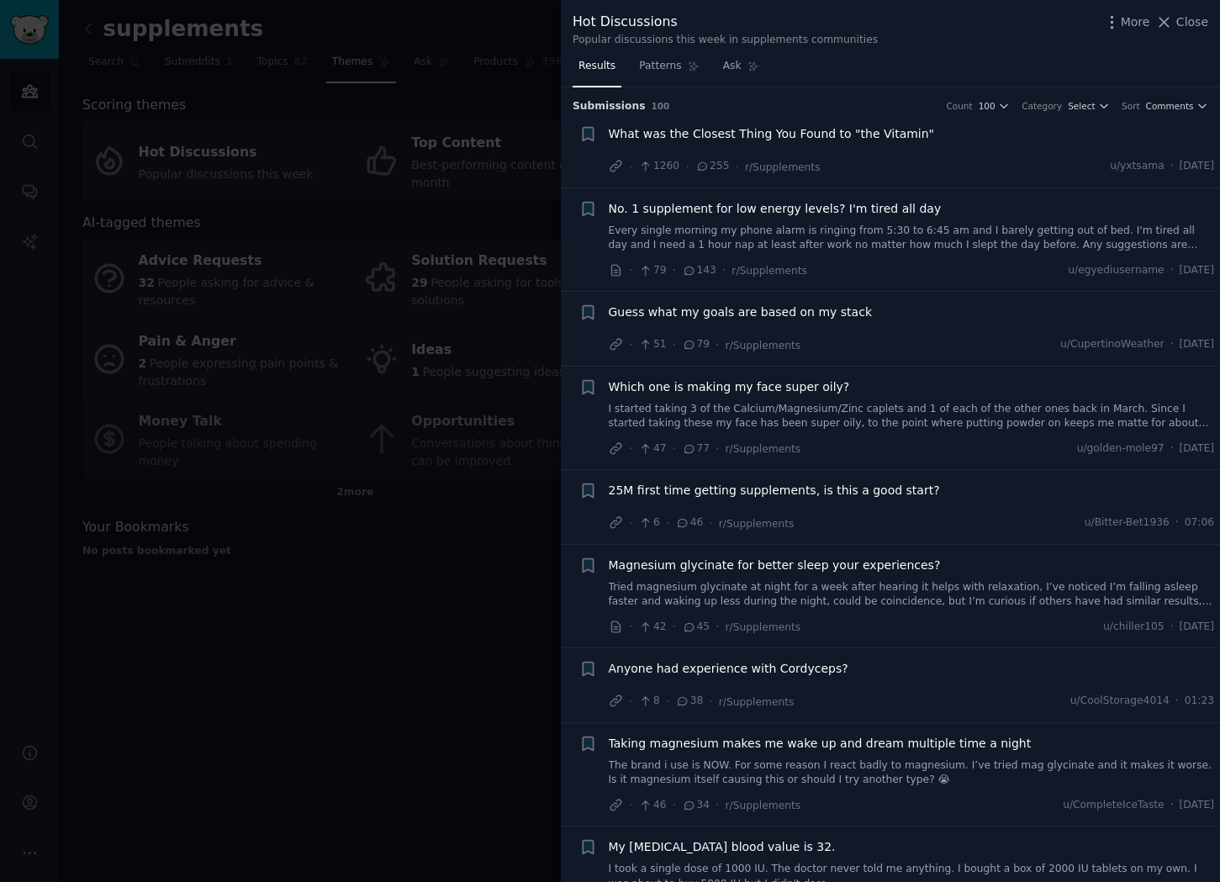
click at [809, 241] on link "Every single morning my phone alarm is ringing from 5:30 to 6:45 am and I barel…" at bounding box center [912, 238] width 606 height 29
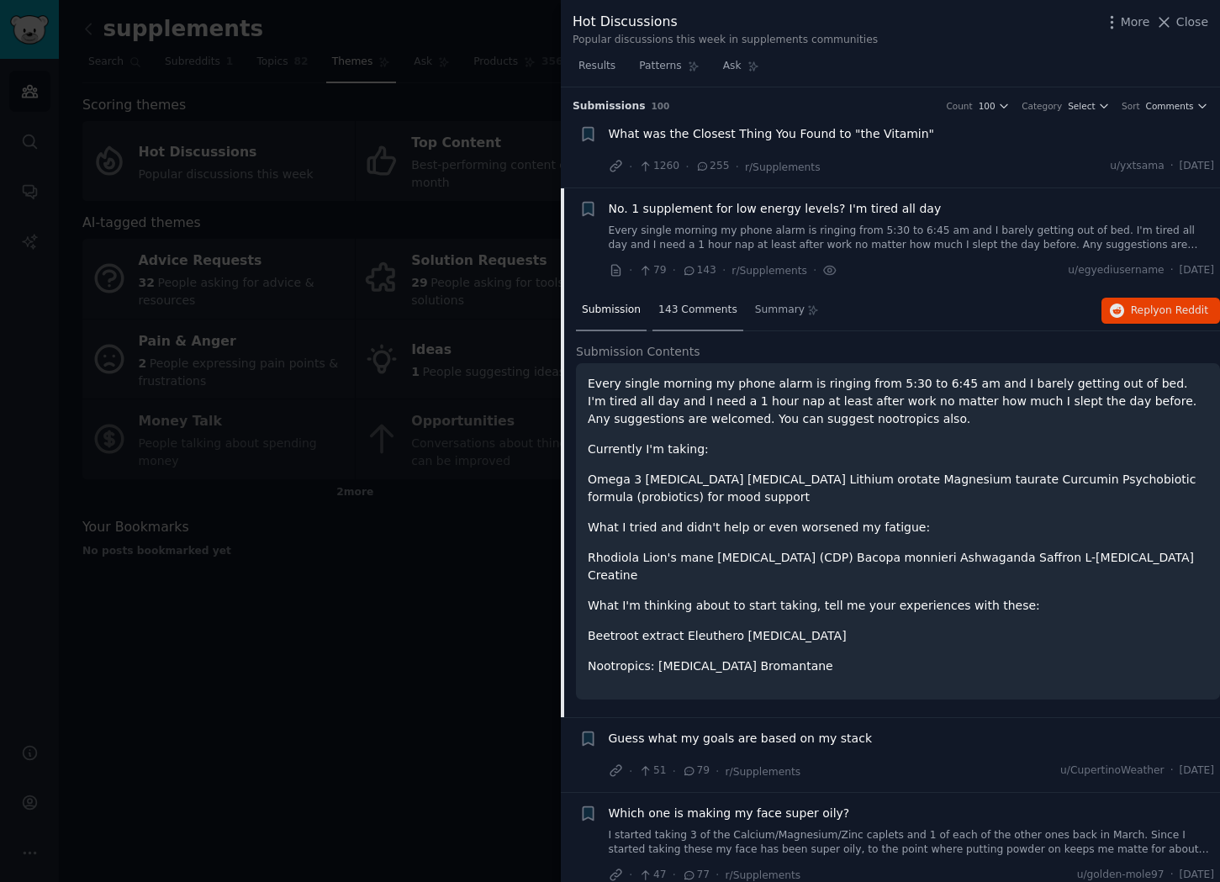
click at [705, 314] on span "143 Comments" at bounding box center [697, 310] width 79 height 15
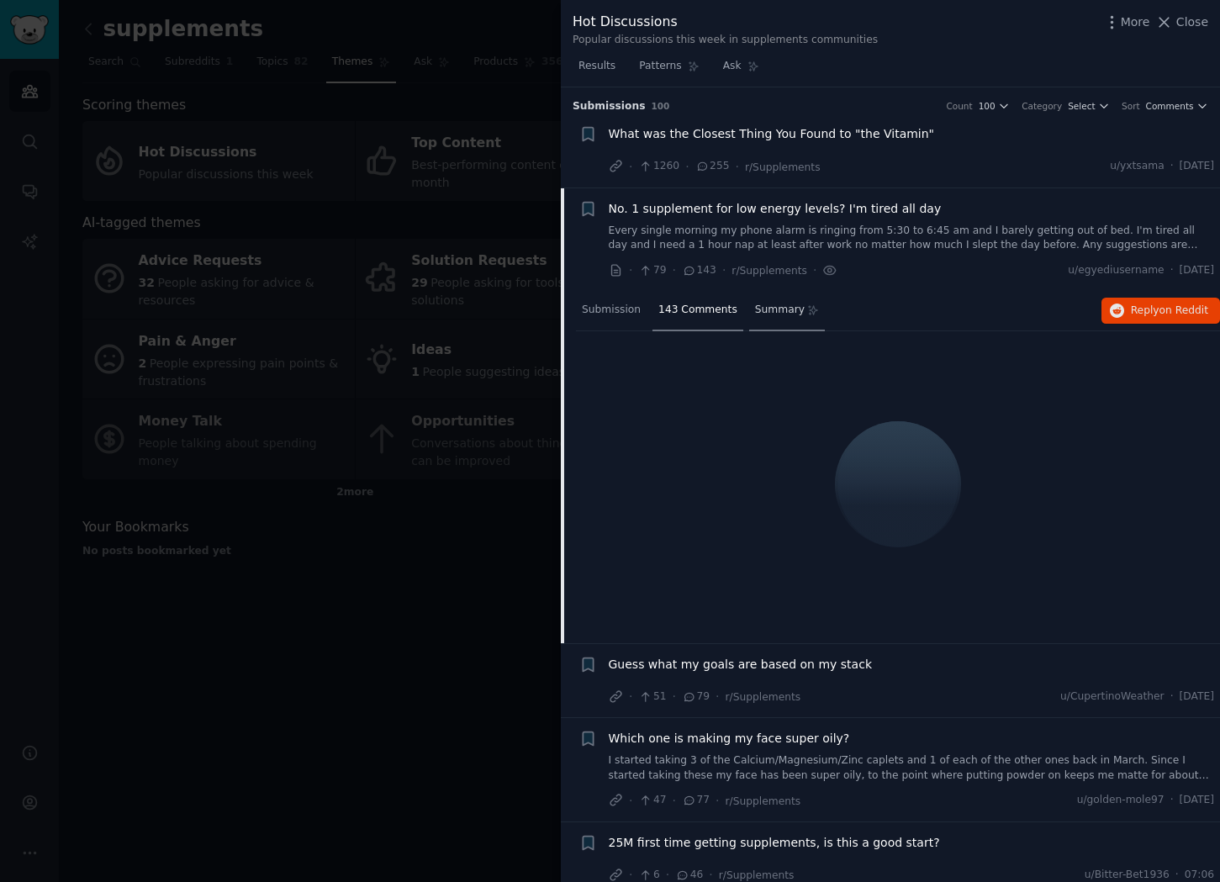
click at [791, 316] on span "Summary" at bounding box center [780, 310] width 50 height 15
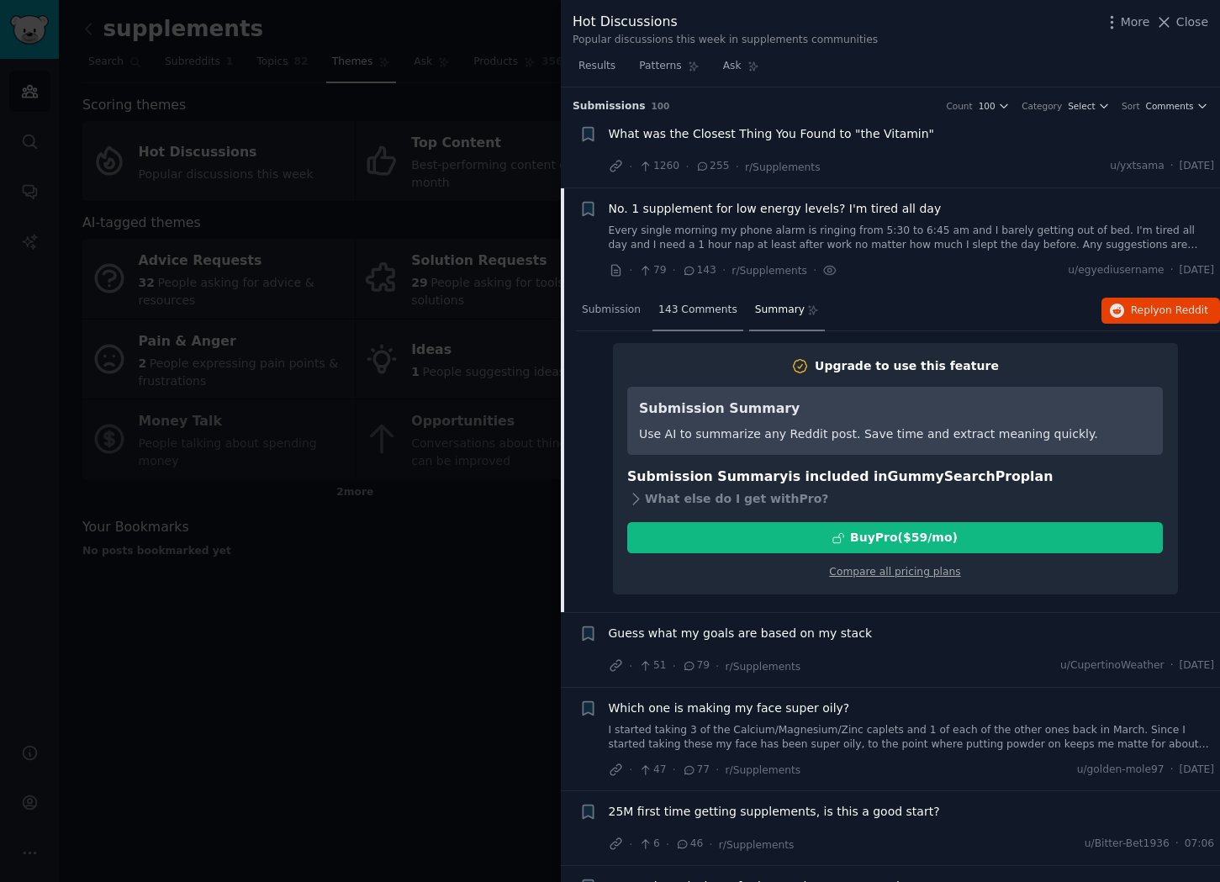
click at [692, 316] on span "143 Comments" at bounding box center [697, 310] width 79 height 15
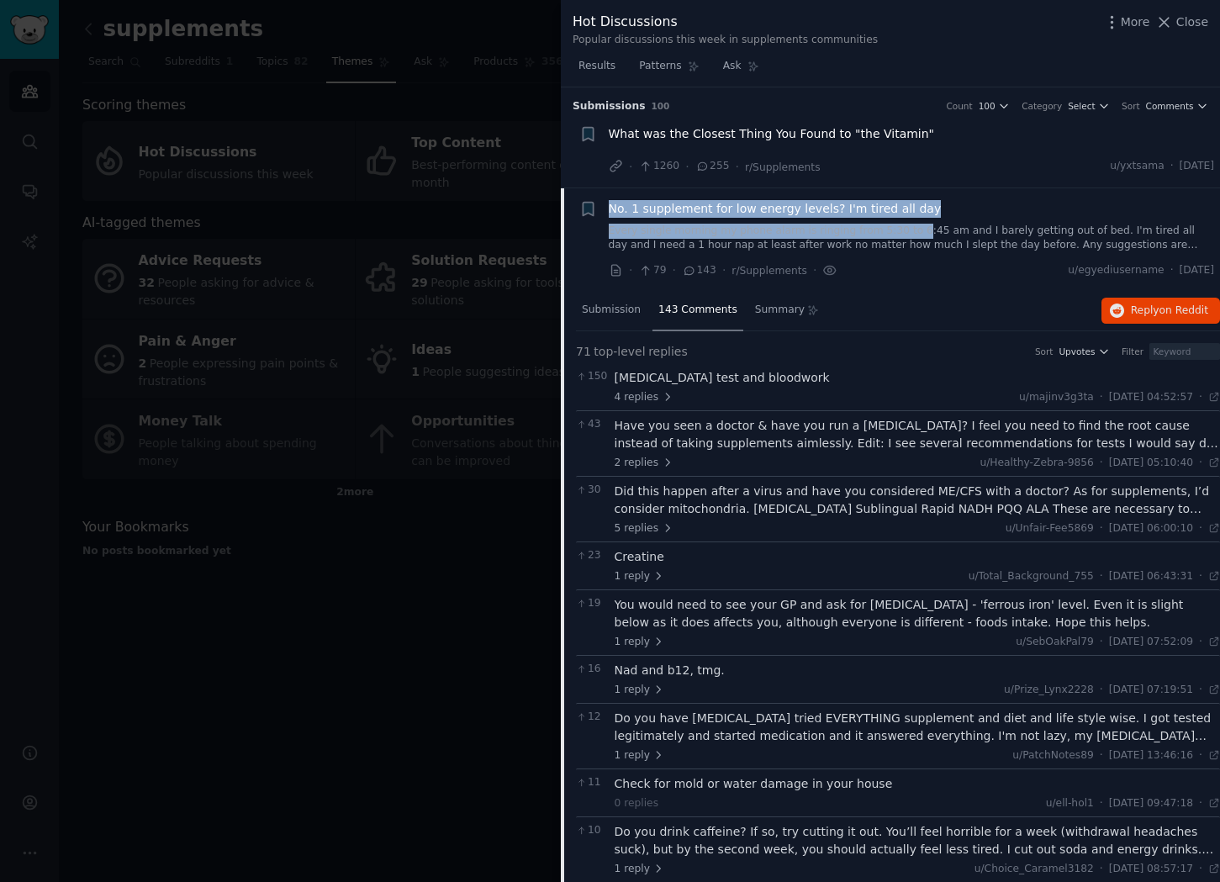
drag, startPoint x: 570, startPoint y: 204, endPoint x: 909, endPoint y: 235, distance: 340.4
click at [909, 235] on li "Bookmark this conversation + No. 1 supplement for low energy levels? I'm tired …" at bounding box center [890, 239] width 659 height 103
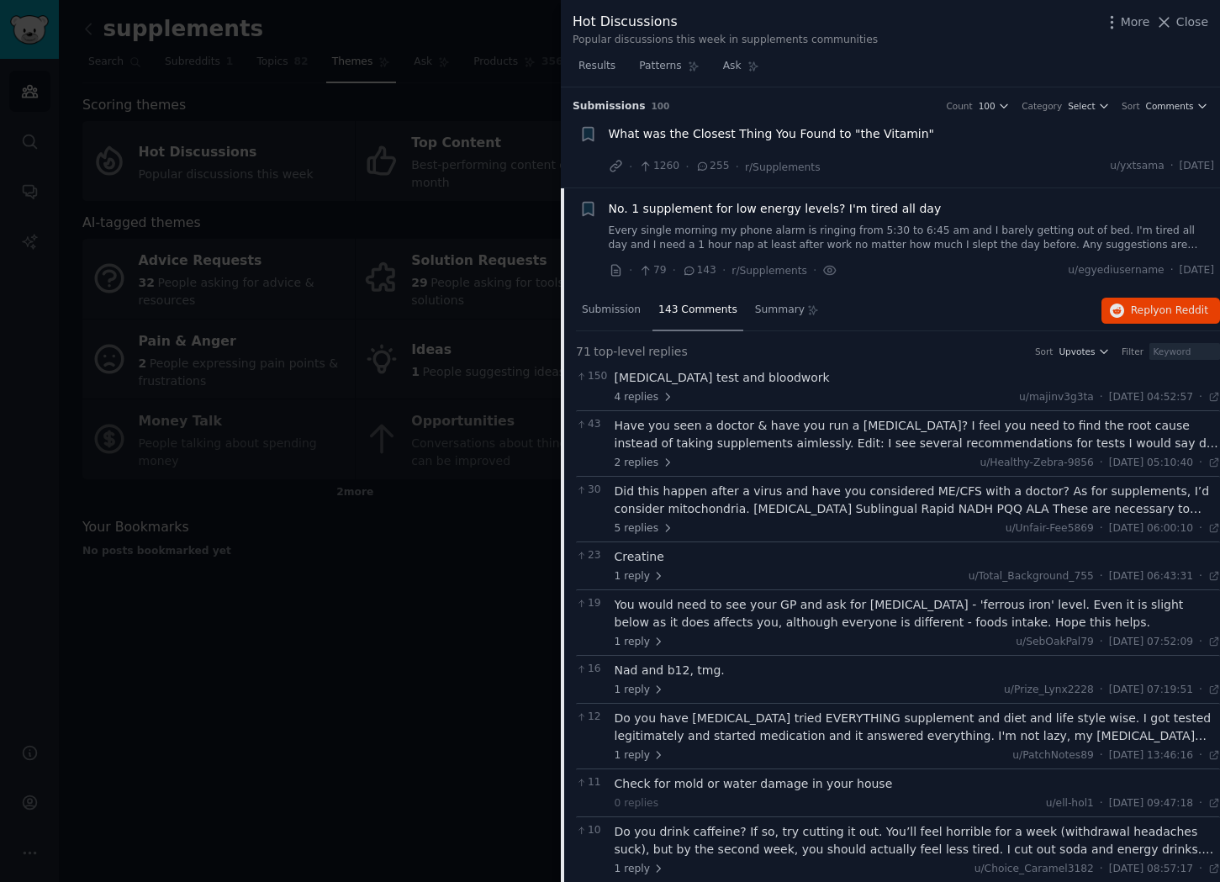
click at [925, 274] on div "· 79 · 143 · r/Supplements · u/egyediusername · [DATE]" at bounding box center [912, 271] width 606 height 18
click at [630, 315] on span "Submission" at bounding box center [611, 310] width 59 height 15
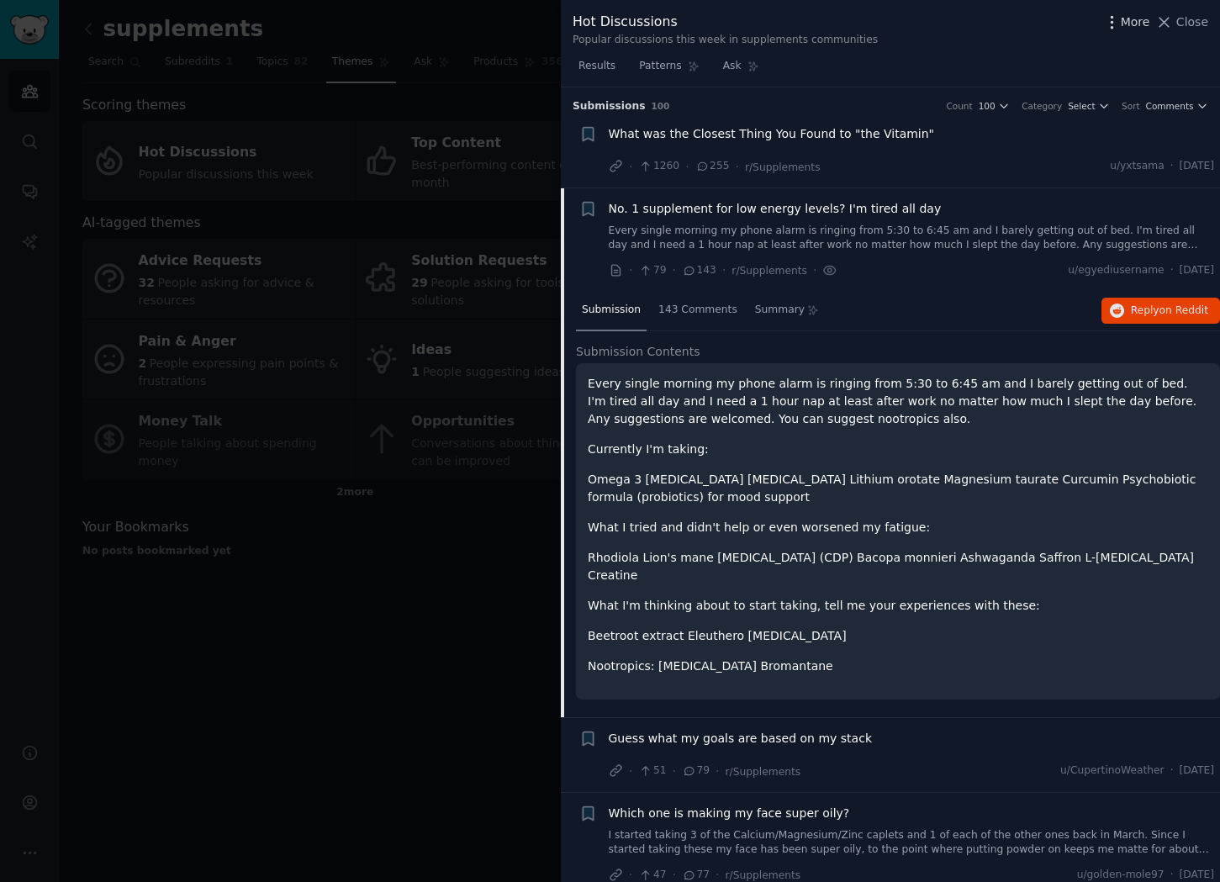
click at [1142, 18] on span "More" at bounding box center [1135, 22] width 29 height 18
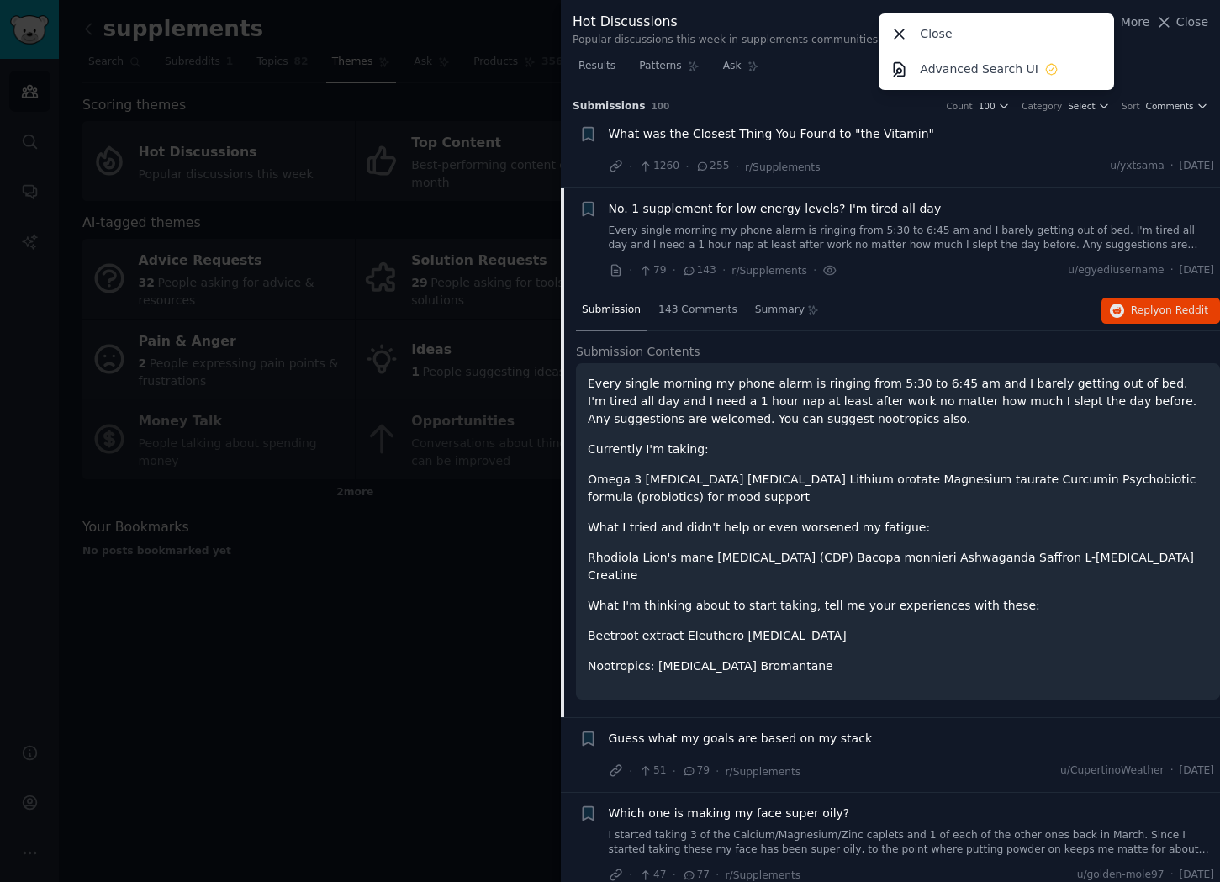
click at [822, 51] on div "Hot Discussions Popular discussions this week in supplements communities More C…" at bounding box center [890, 26] width 659 height 53
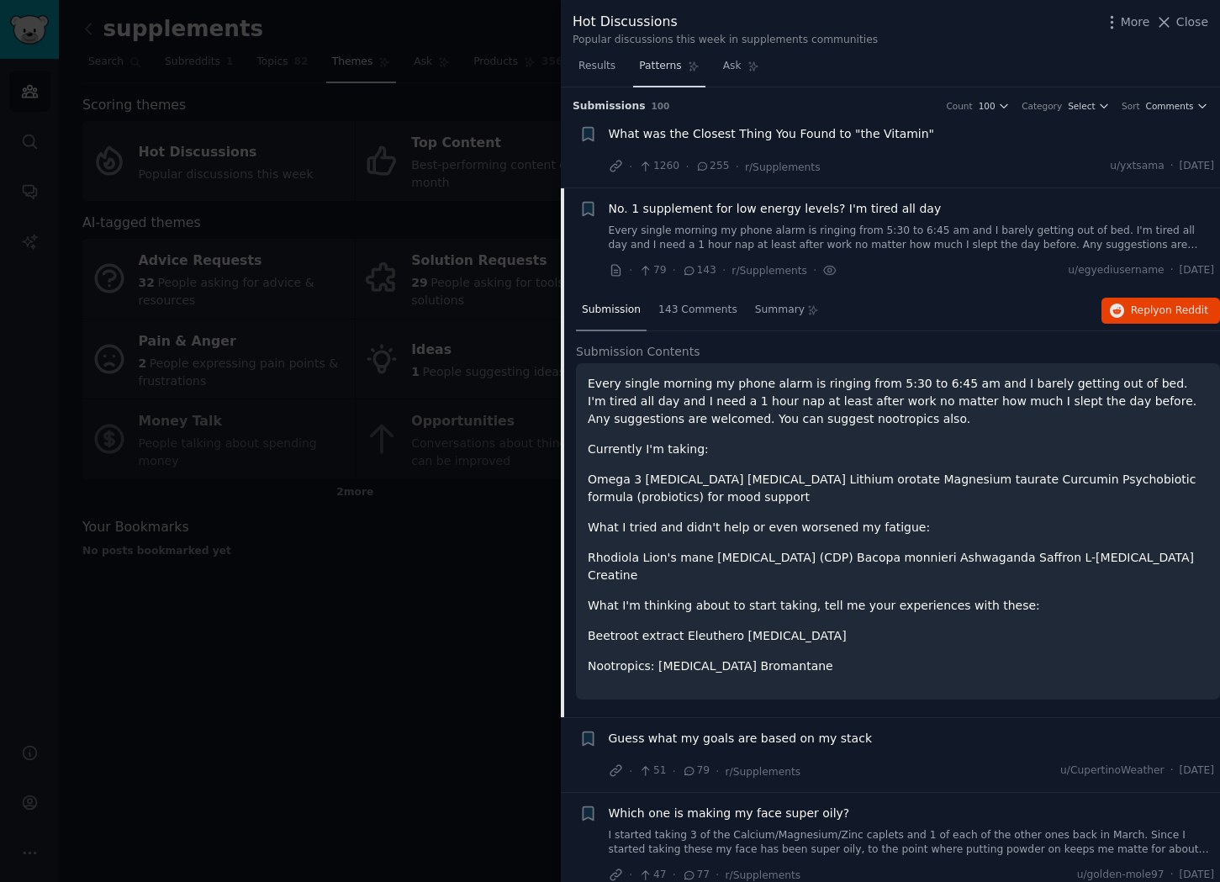
click at [664, 60] on span "Patterns" at bounding box center [660, 66] width 42 height 15
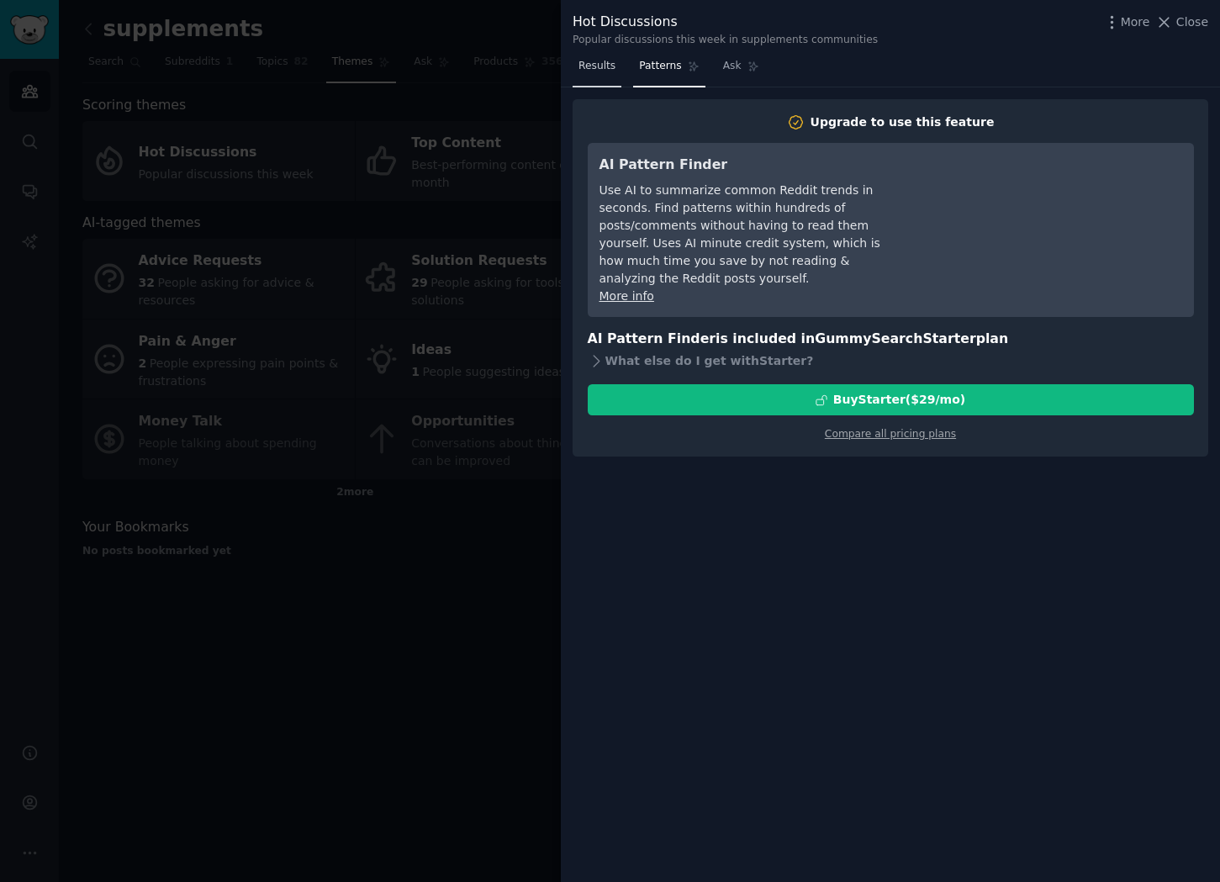
click at [605, 72] on span "Results" at bounding box center [597, 66] width 37 height 15
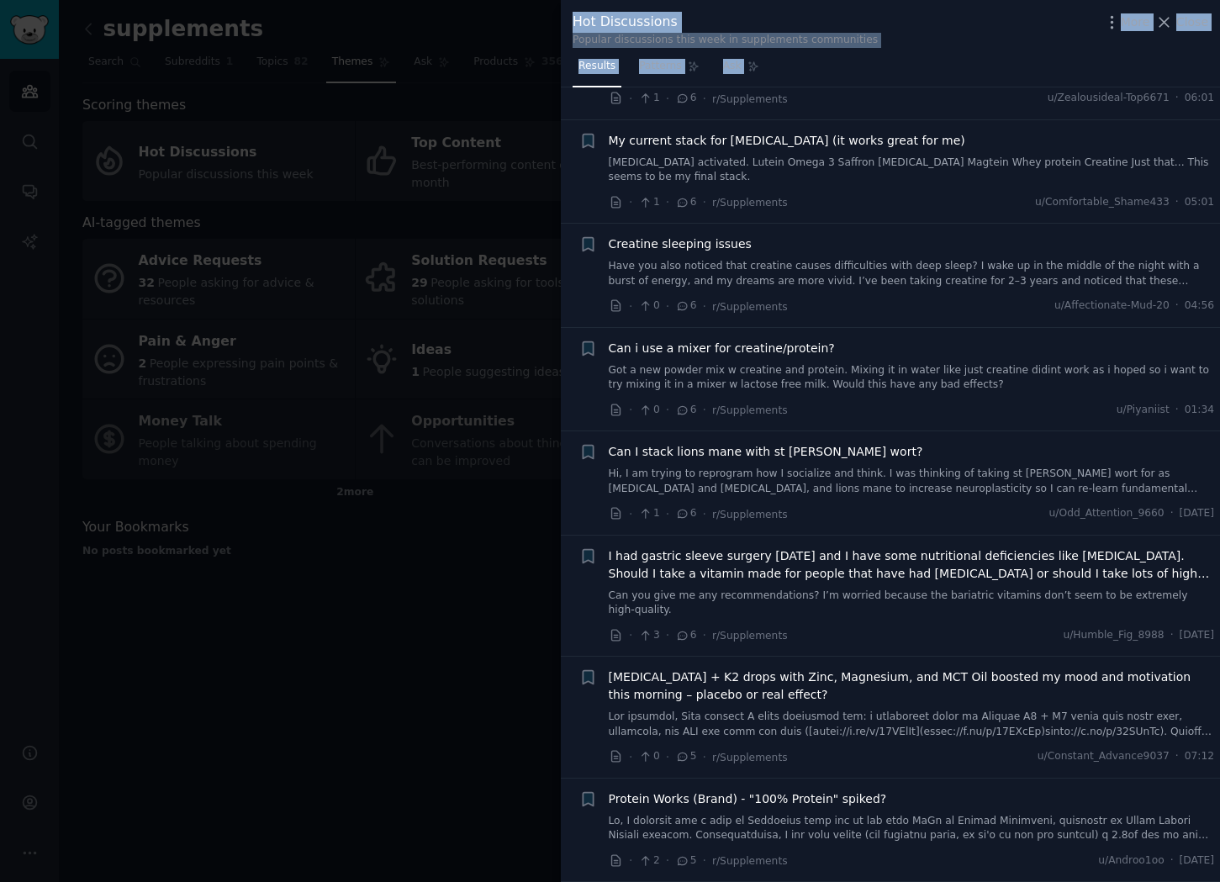
drag, startPoint x: 563, startPoint y: 126, endPoint x: 931, endPoint y: 890, distance: 847.4
click at [931, 881] on html "Audiences Search Conversations AI Reports Help Account More supplements Info Ed…" at bounding box center [610, 441] width 1220 height 882
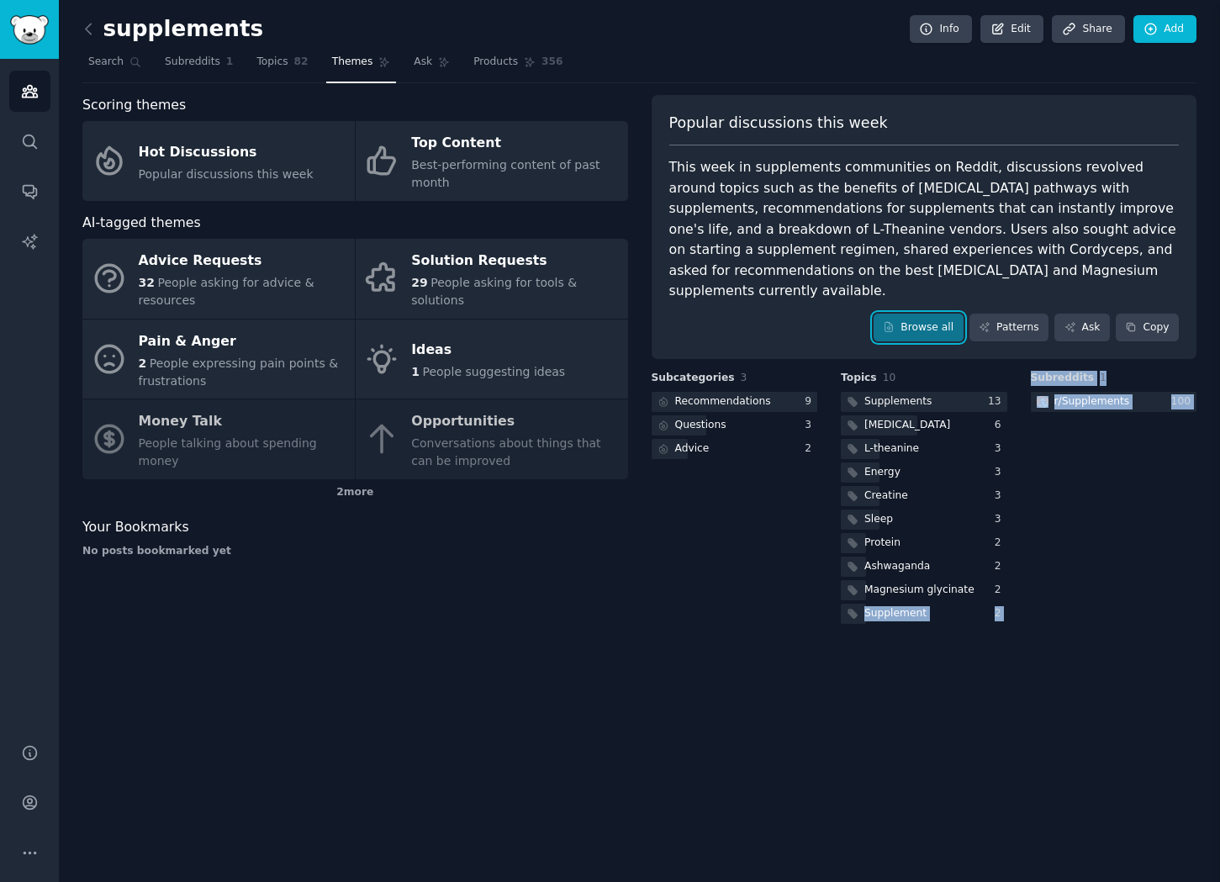
scroll to position [4348, 0]
